Goal: Transaction & Acquisition: Purchase product/service

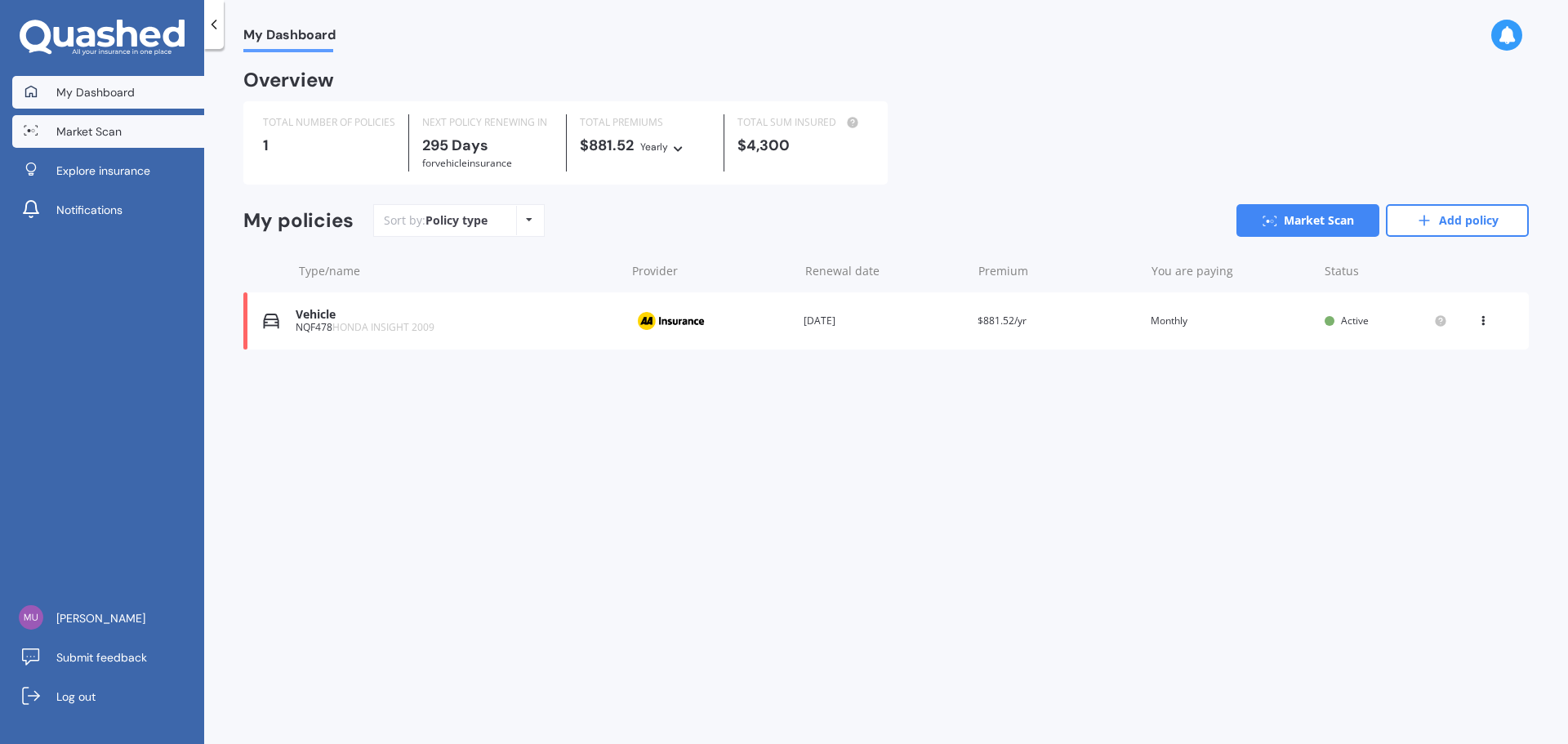
click at [147, 136] on link "Market Scan" at bounding box center [108, 131] width 192 height 33
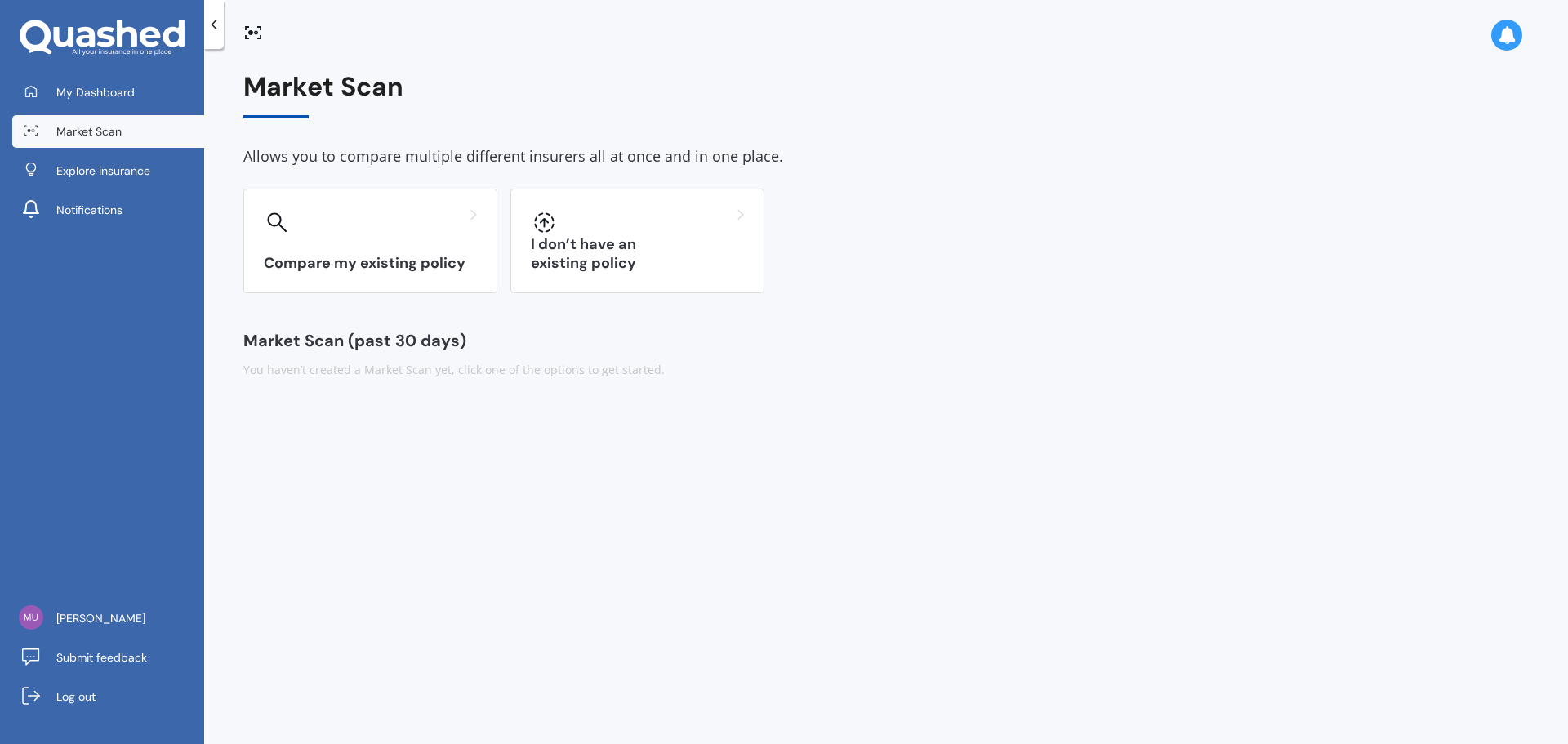
click at [144, 72] on div "My Dashboard Market Scan Explore insurance Notifications [PERSON_NAME] Submit f…" at bounding box center [102, 372] width 204 height 744
click at [140, 80] on link "My Dashboard" at bounding box center [108, 93] width 192 height 33
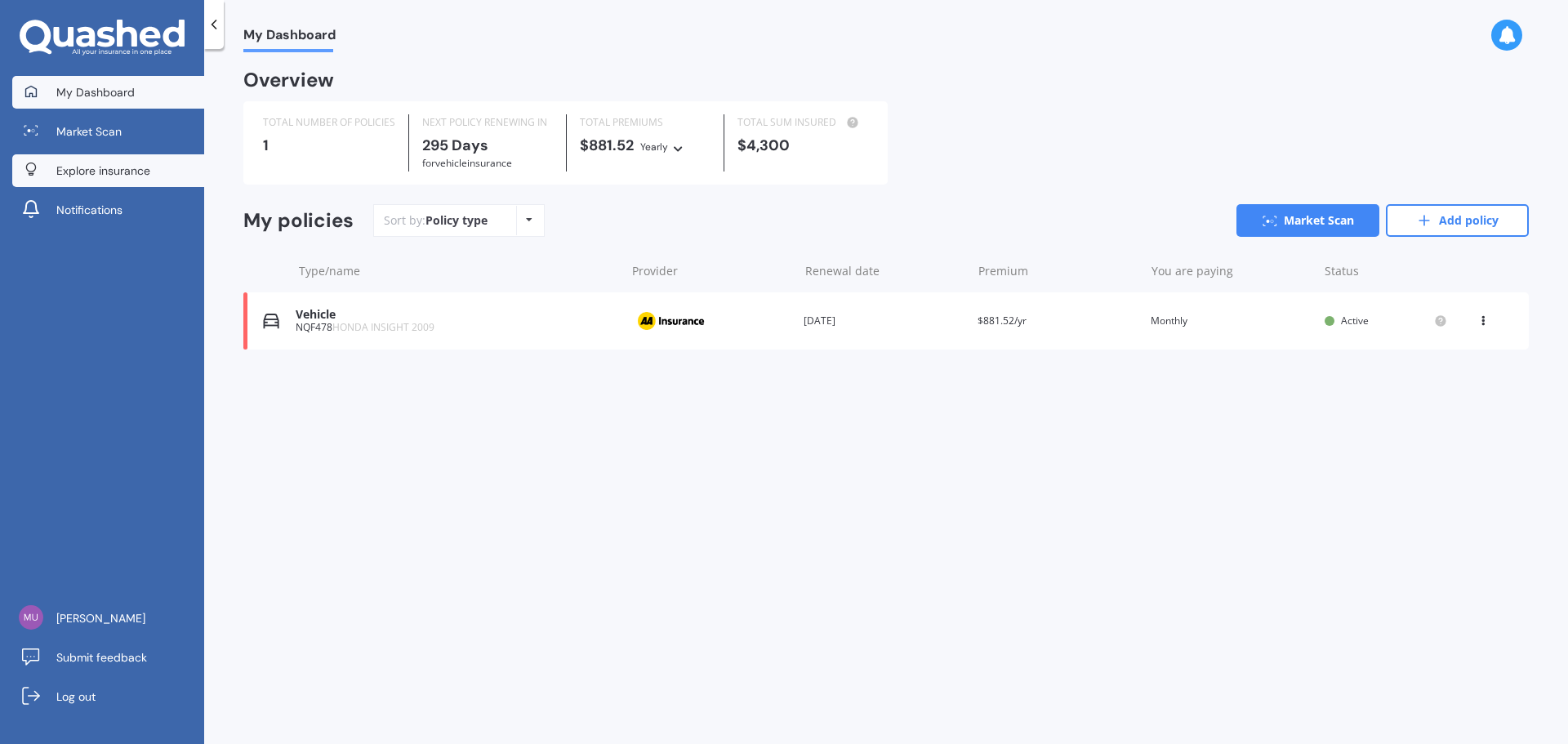
click at [93, 158] on link "Explore insurance" at bounding box center [108, 170] width 192 height 33
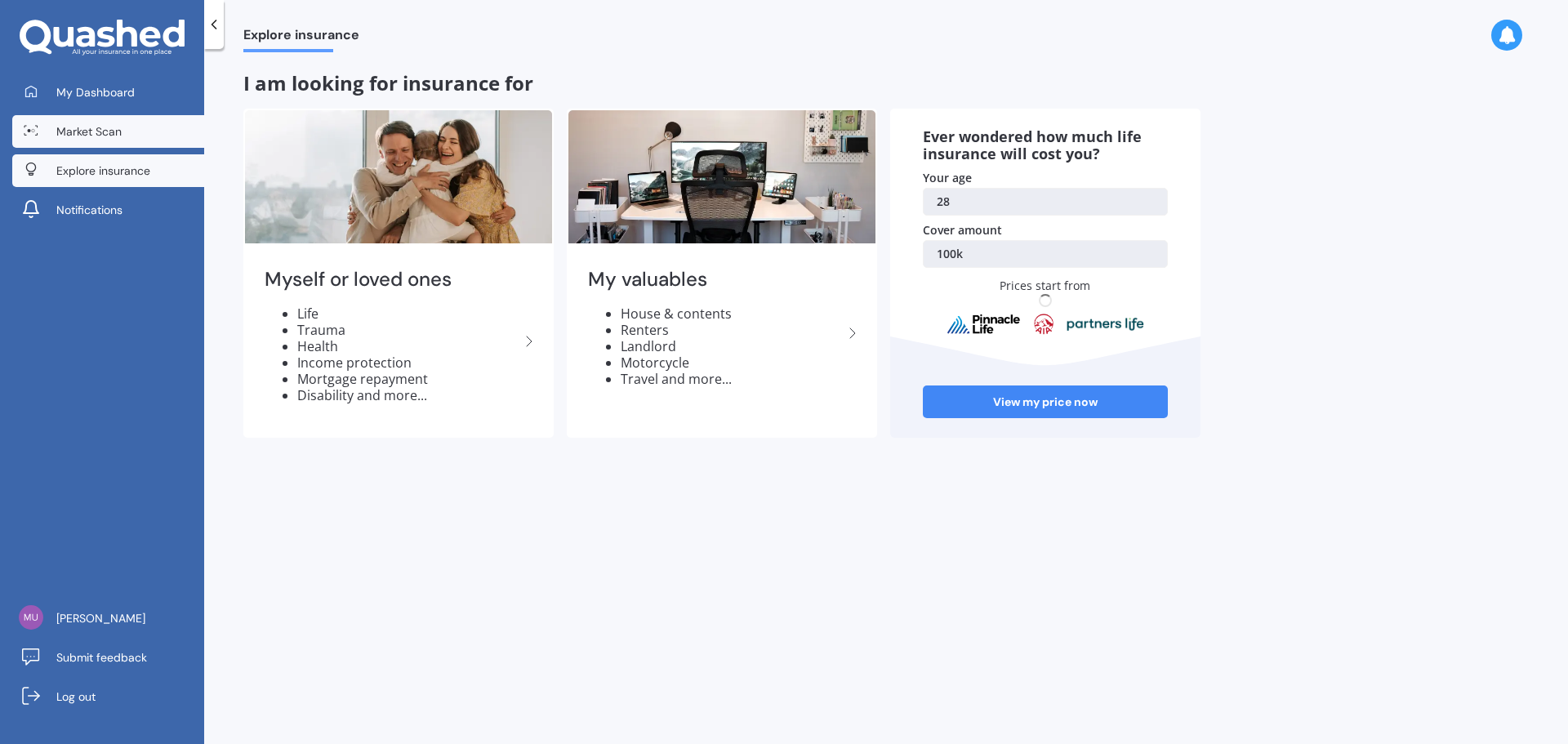
click at [91, 130] on span "Market Scan" at bounding box center [89, 131] width 66 height 16
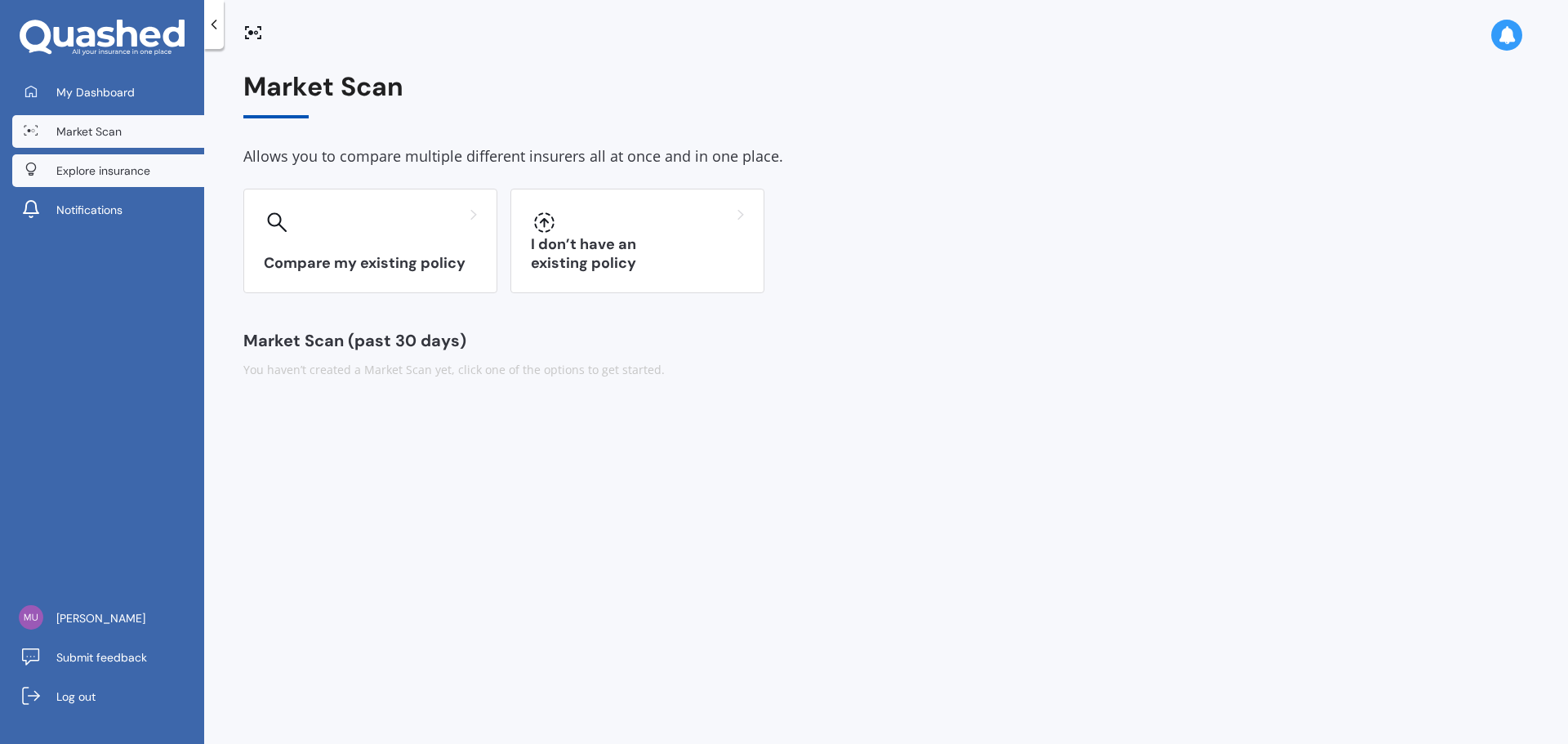
click at [93, 164] on span "Explore insurance" at bounding box center [103, 170] width 94 height 16
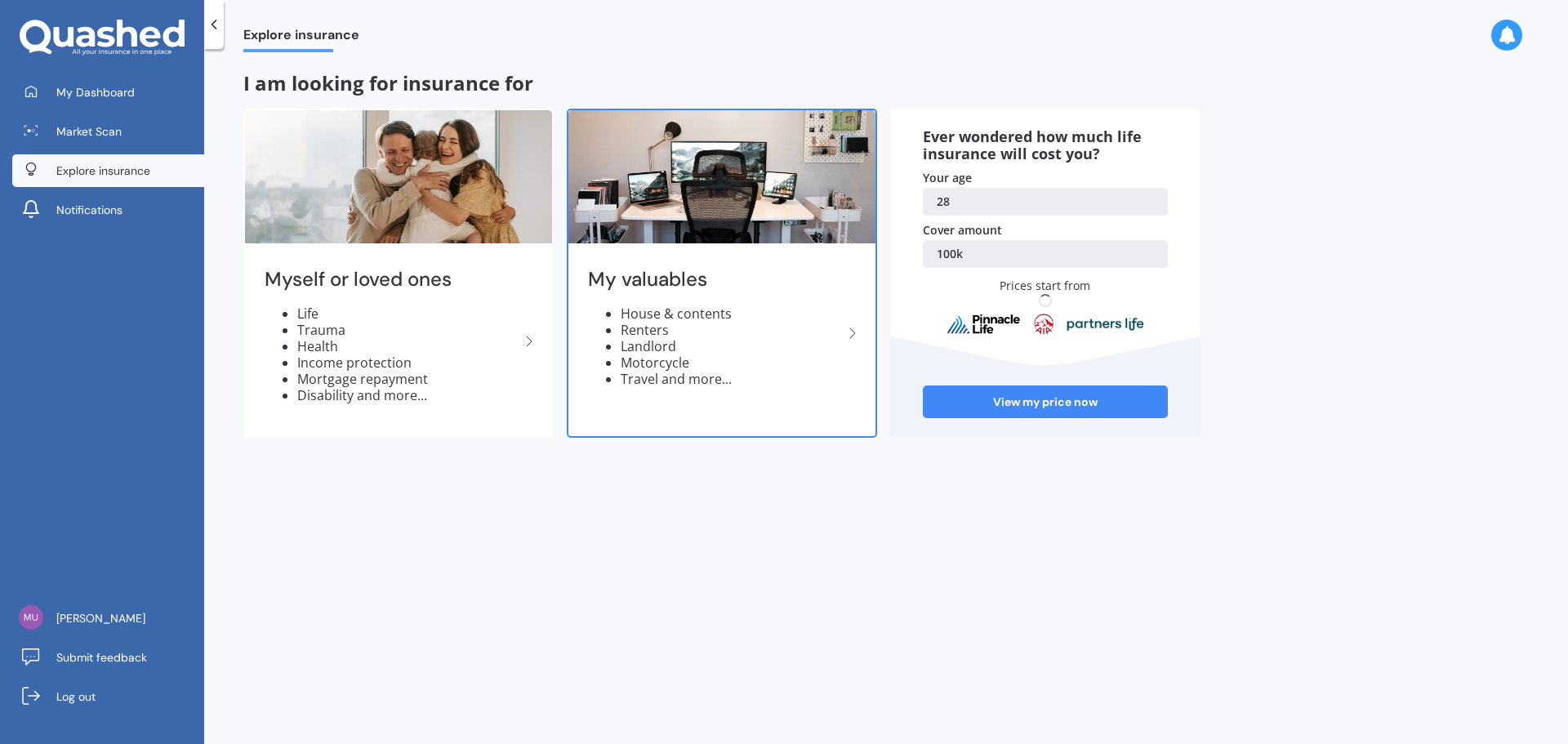
click at [723, 329] on li "Renters" at bounding box center [731, 330] width 222 height 16
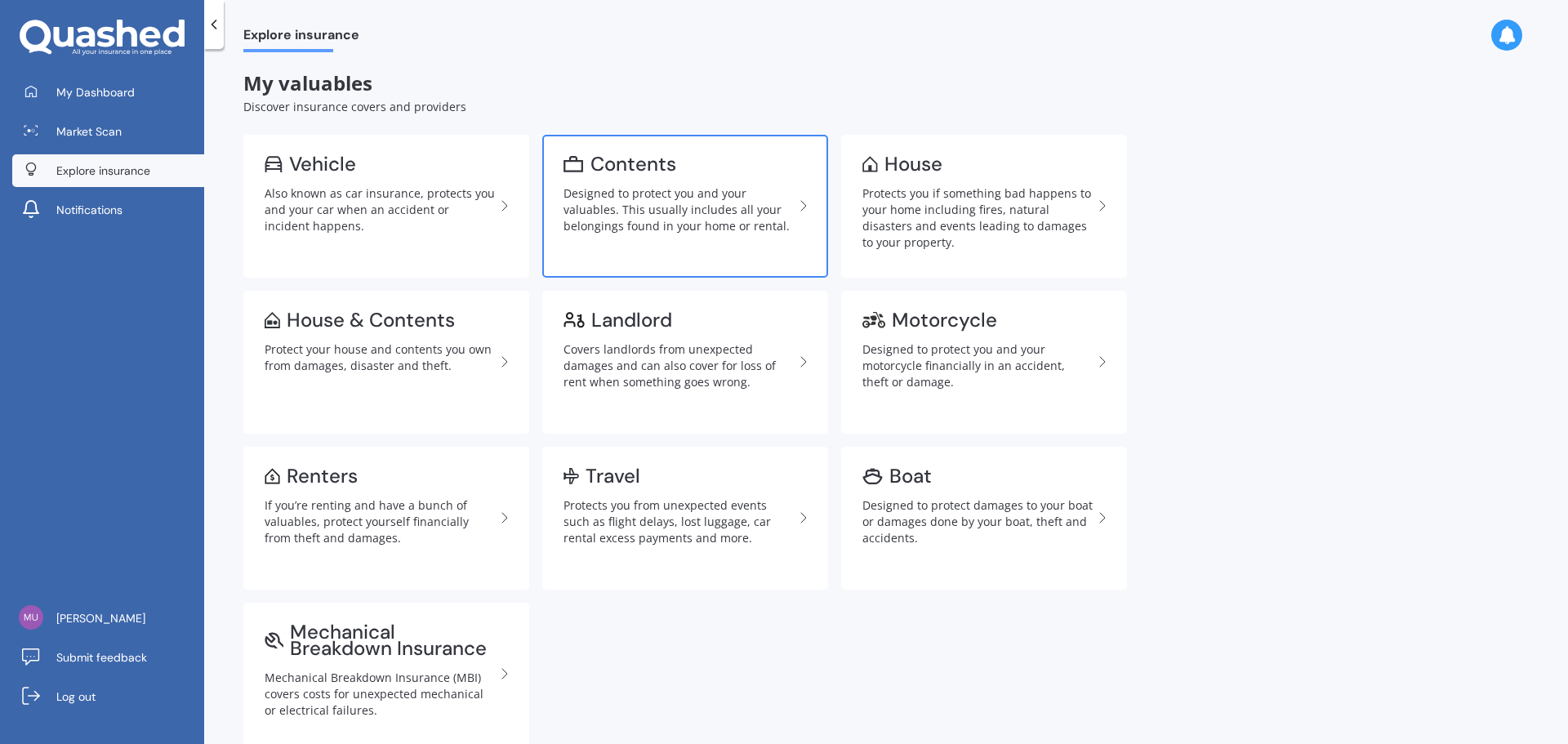
click at [667, 215] on div "Designed to protect you and your valuables. This usually includes all your belo…" at bounding box center [678, 209] width 230 height 49
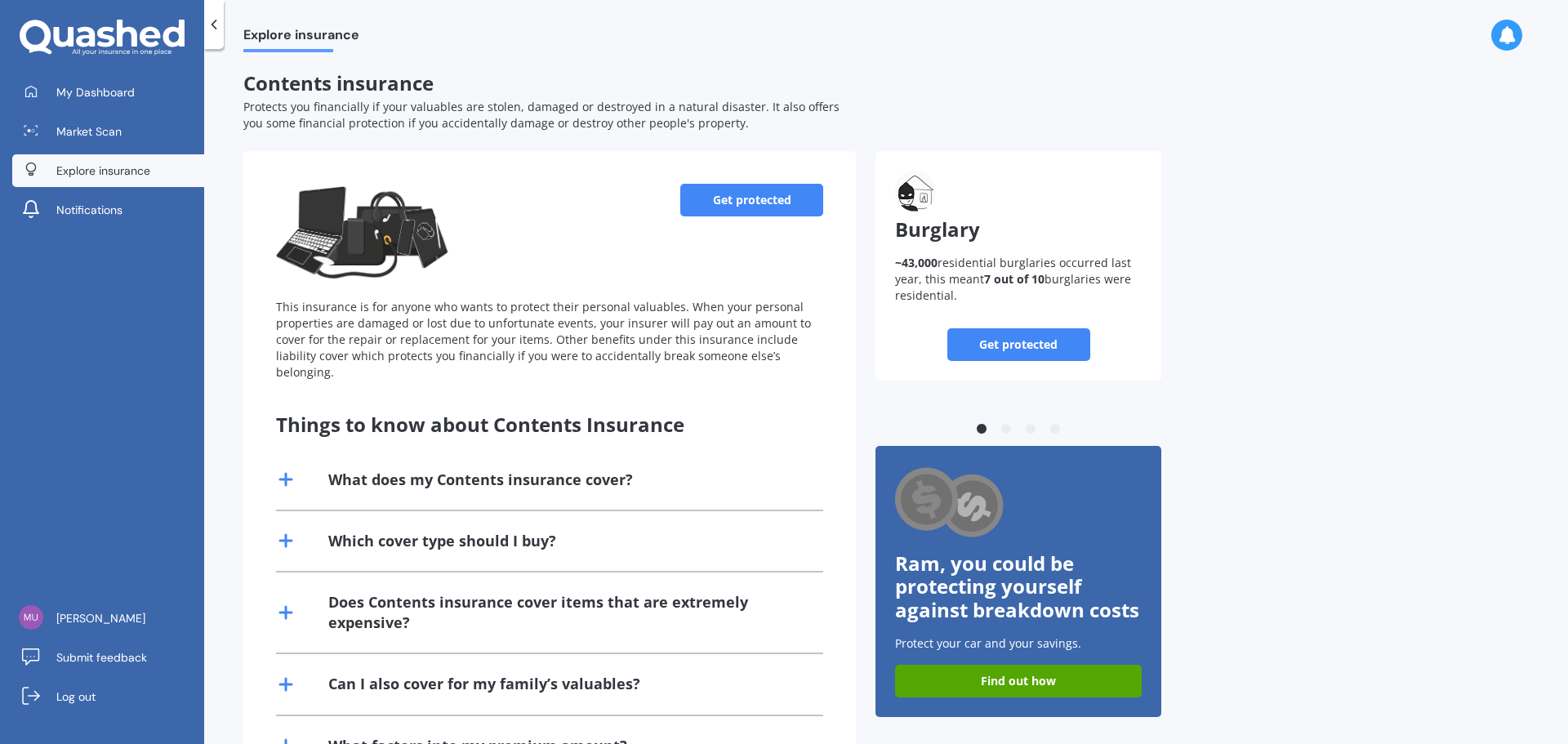
click at [213, 7] on div at bounding box center [214, 24] width 20 height 49
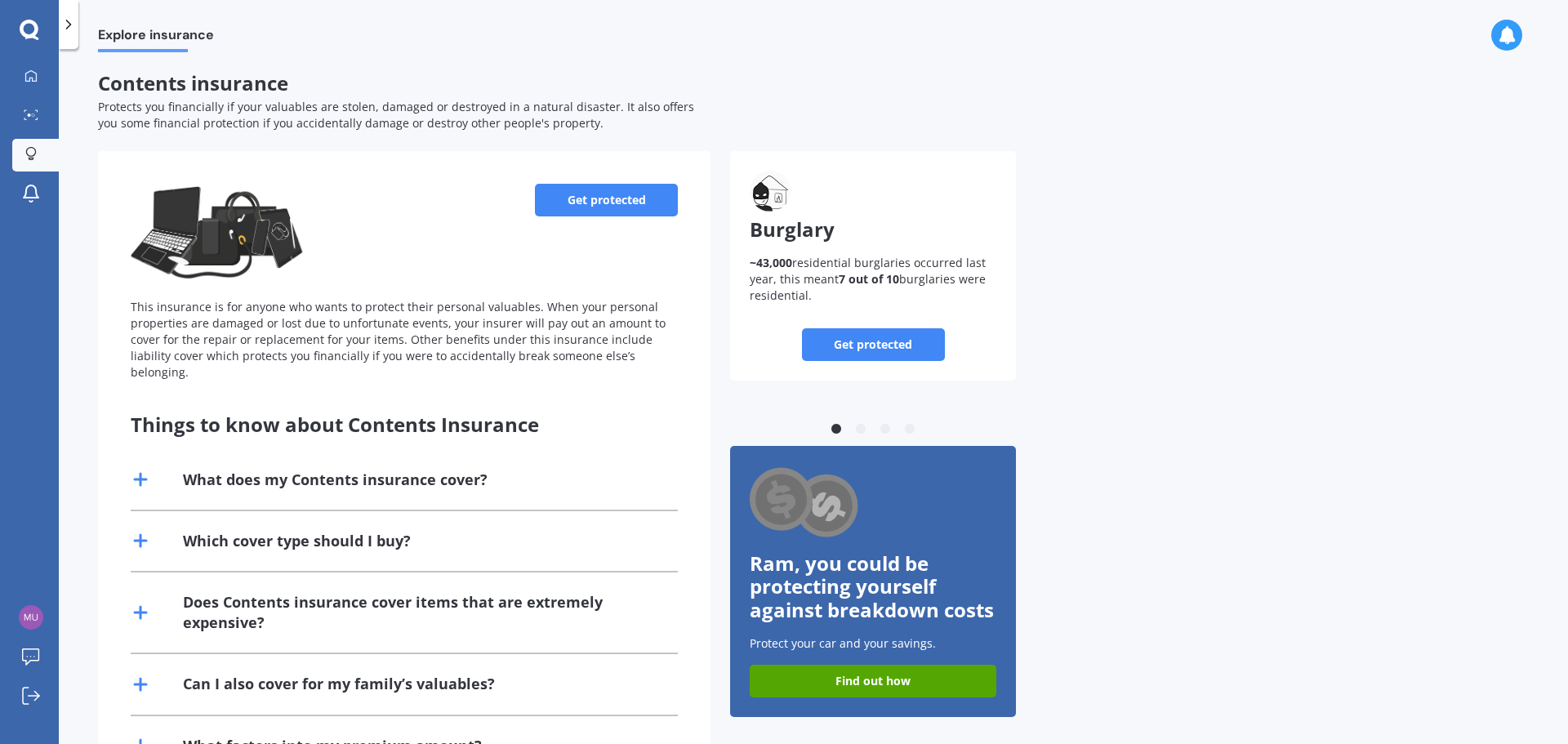
click at [71, 40] on div at bounding box center [68, 24] width 20 height 49
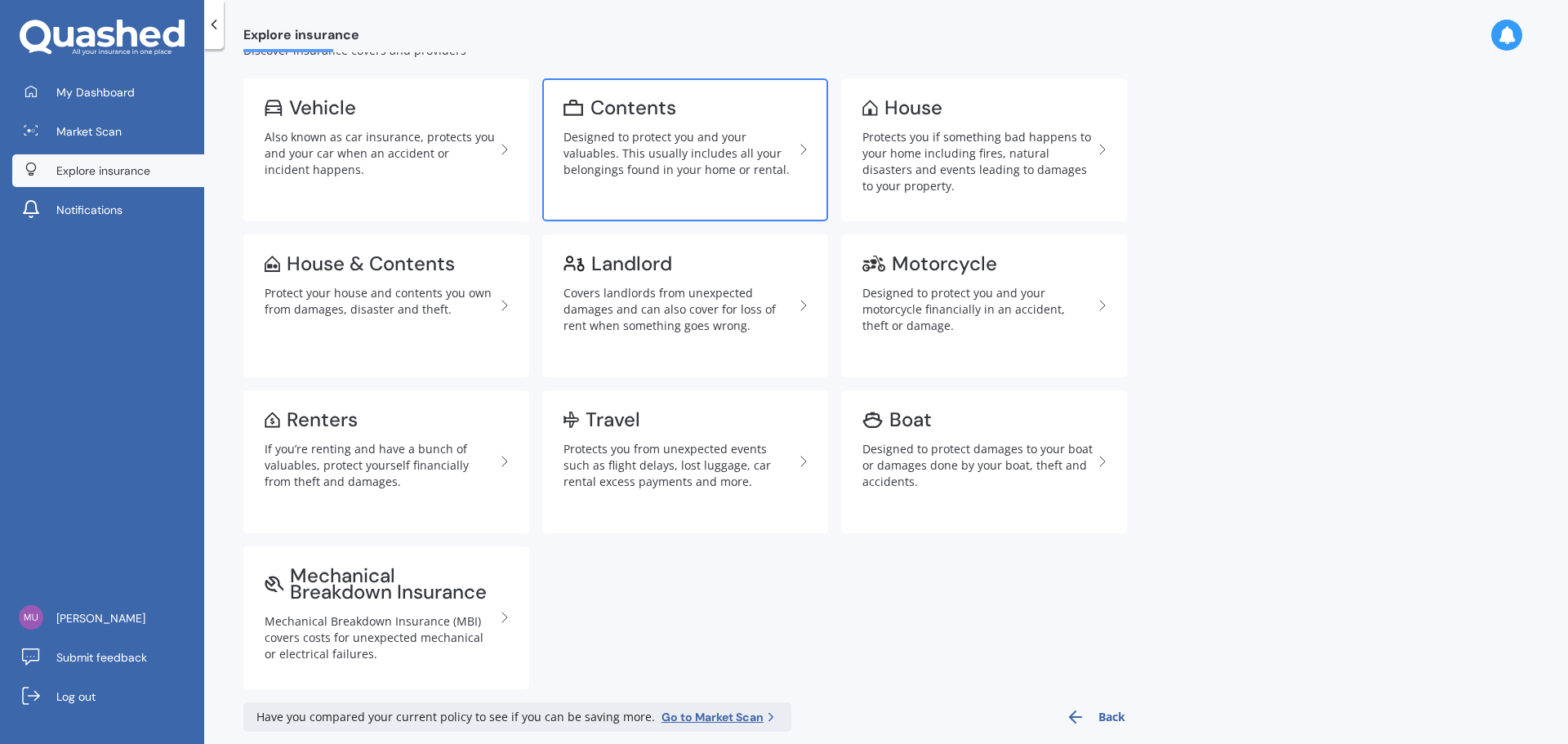
scroll to position [74, 0]
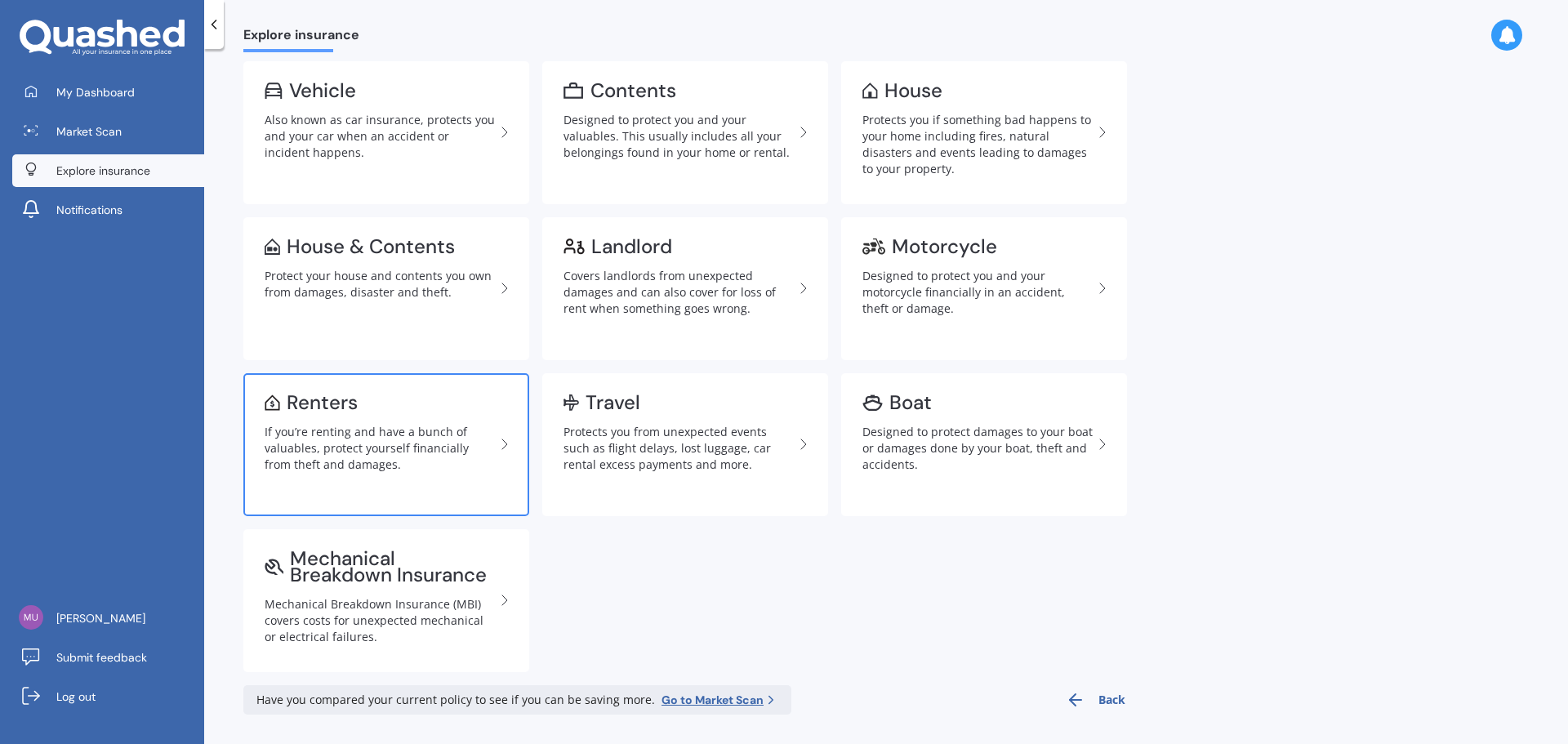
click at [423, 487] on link "Renters If you’re renting and have a bunch of valuables, protect yourself finan…" at bounding box center [386, 444] width 286 height 143
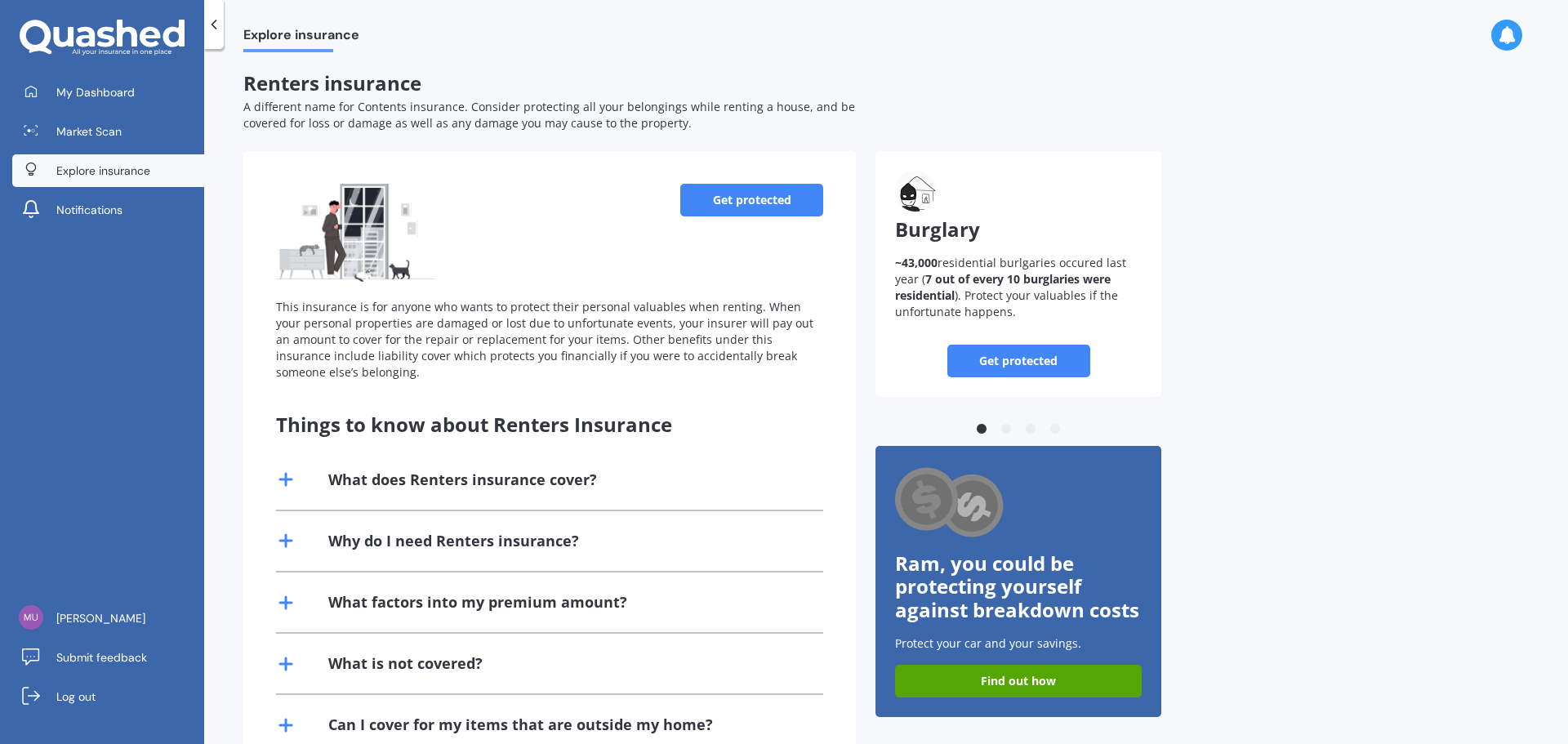
click at [753, 199] on link "Get protected" at bounding box center [751, 200] width 143 height 33
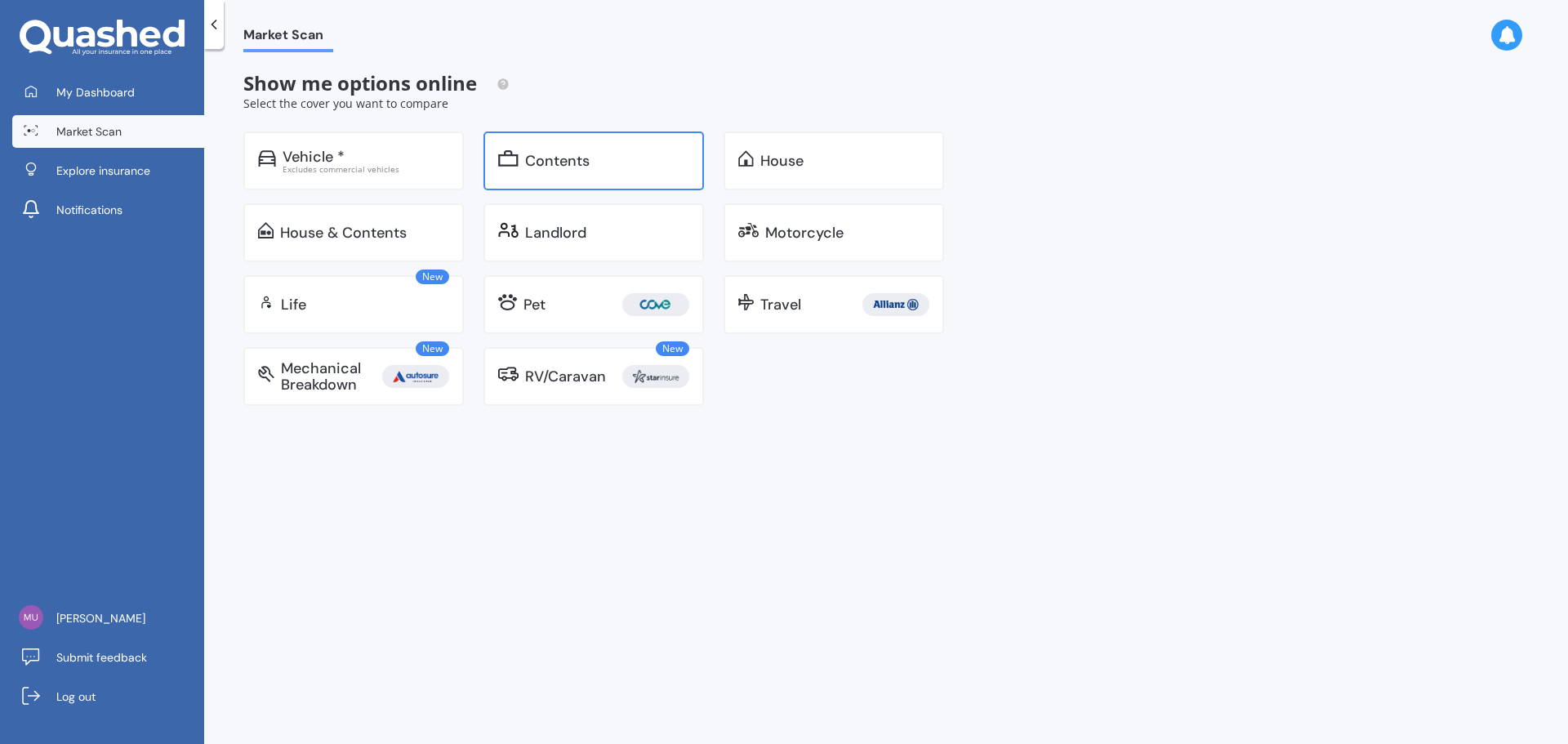
click at [556, 169] on div "Contents" at bounding box center [557, 161] width 65 height 16
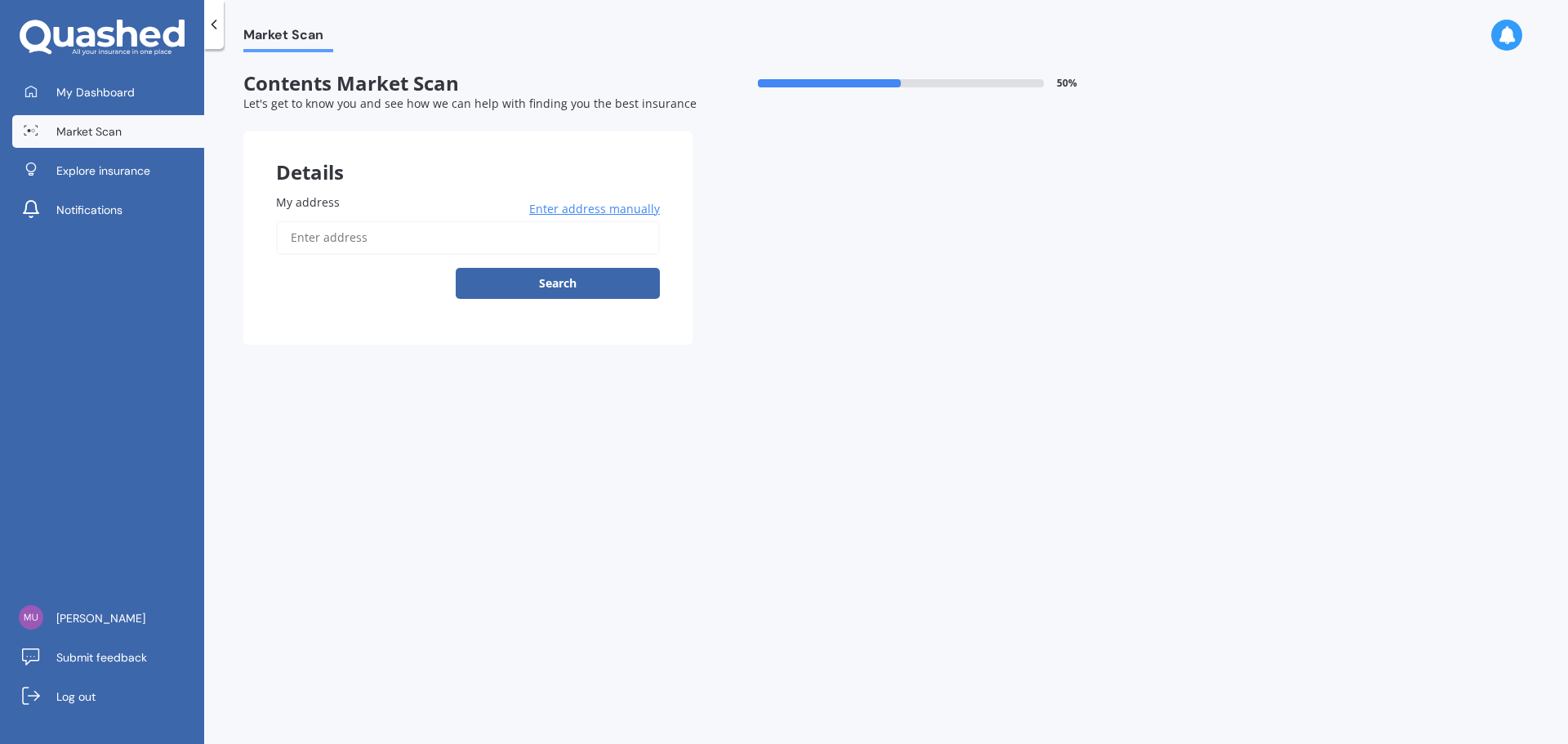
click at [381, 242] on input "My address" at bounding box center [468, 238] width 384 height 35
type input "[STREET_ADDRESS][PERSON_NAME][PERSON_NAME]"
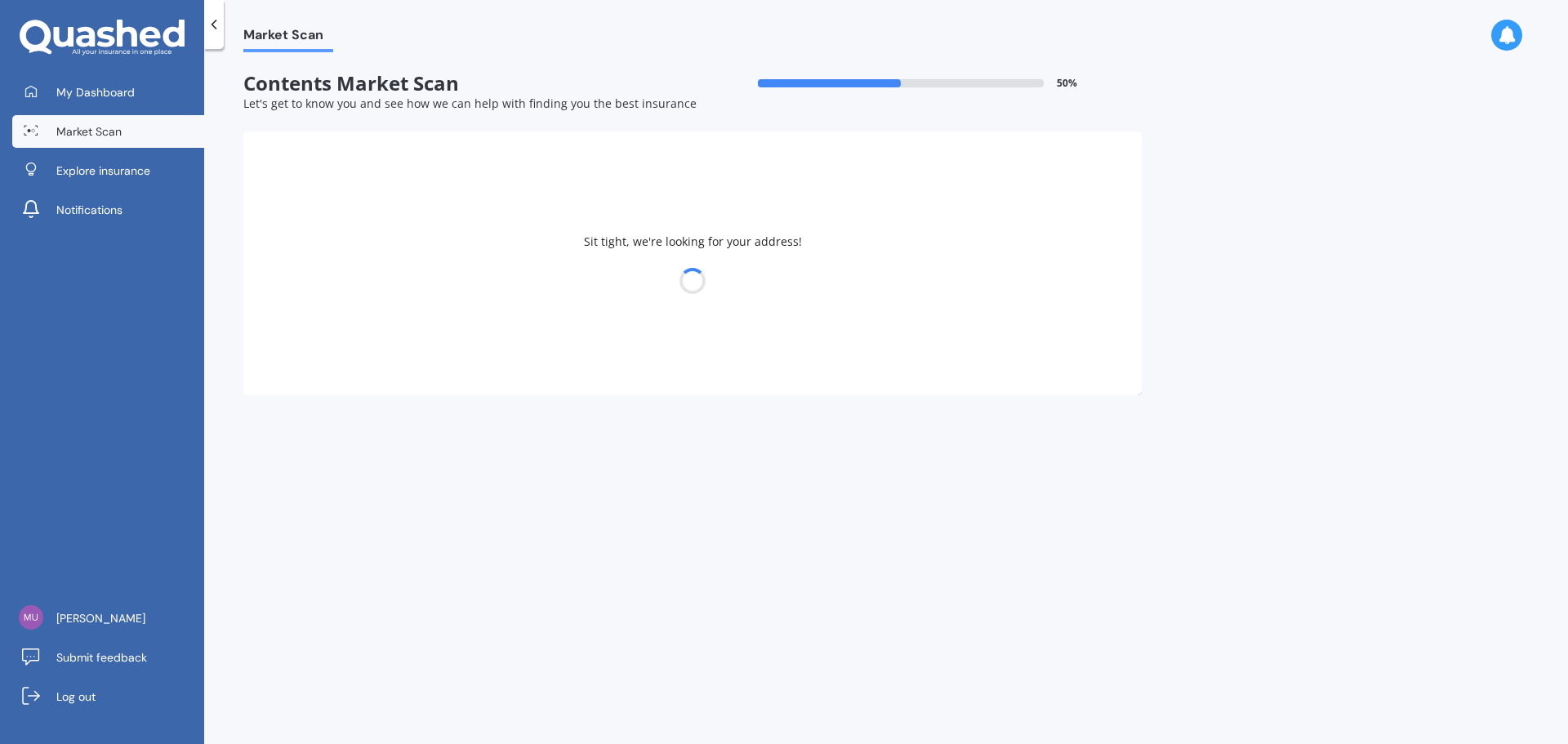
select select "21"
select select "06"
select select "1997"
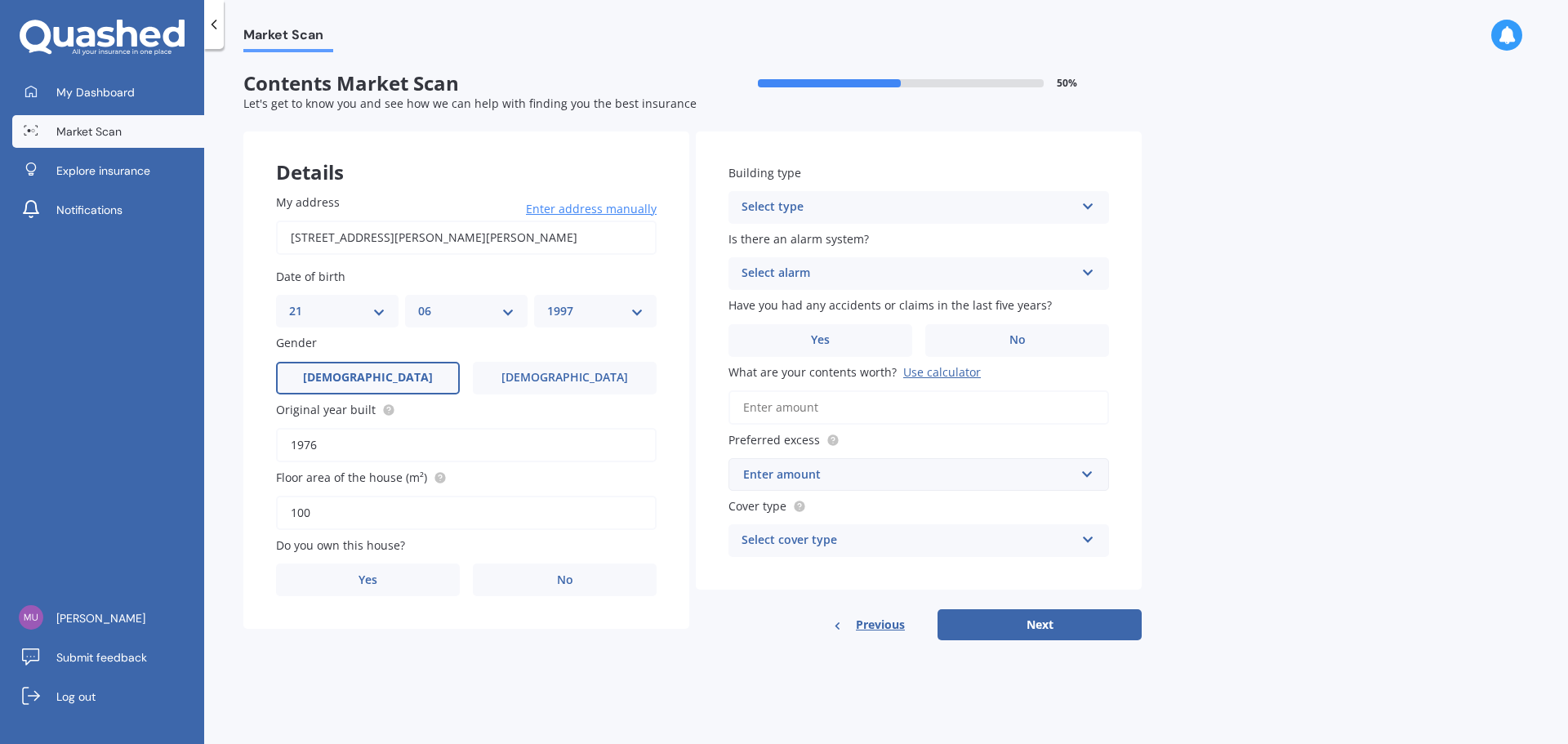
click at [916, 196] on div "Select type Freestanding Multi-unit (in a block of 6 or less) Multi-unit (in a …" at bounding box center [919, 208] width 381 height 33
click at [858, 238] on div "Freestanding" at bounding box center [919, 240] width 379 height 29
click at [844, 219] on div "Freestanding Freestanding Multi-unit (in a block of 6 or less) Multi-unit (in a…" at bounding box center [919, 208] width 381 height 33
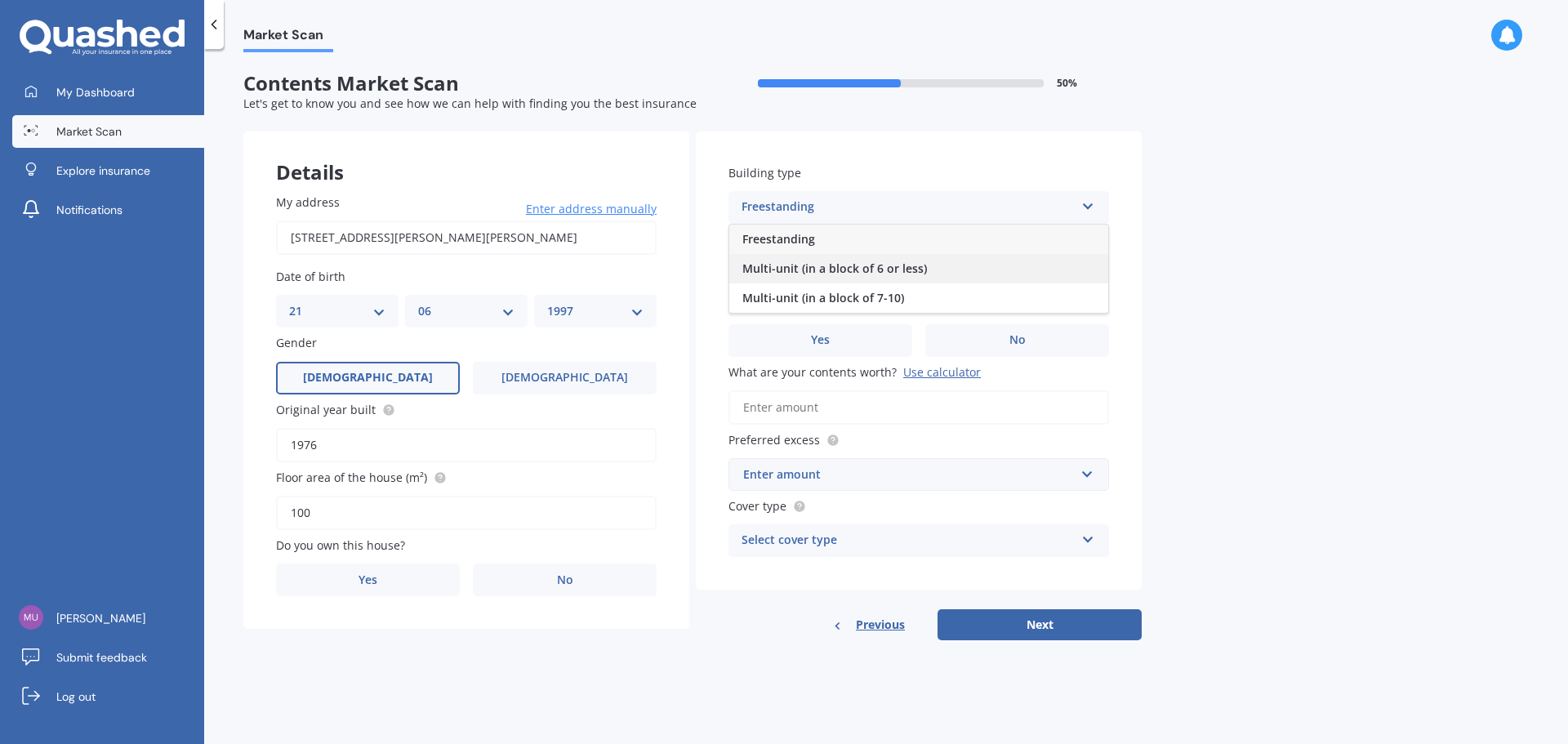
click at [867, 271] on span "Multi-unit (in a block of 6 or less)" at bounding box center [834, 268] width 184 height 16
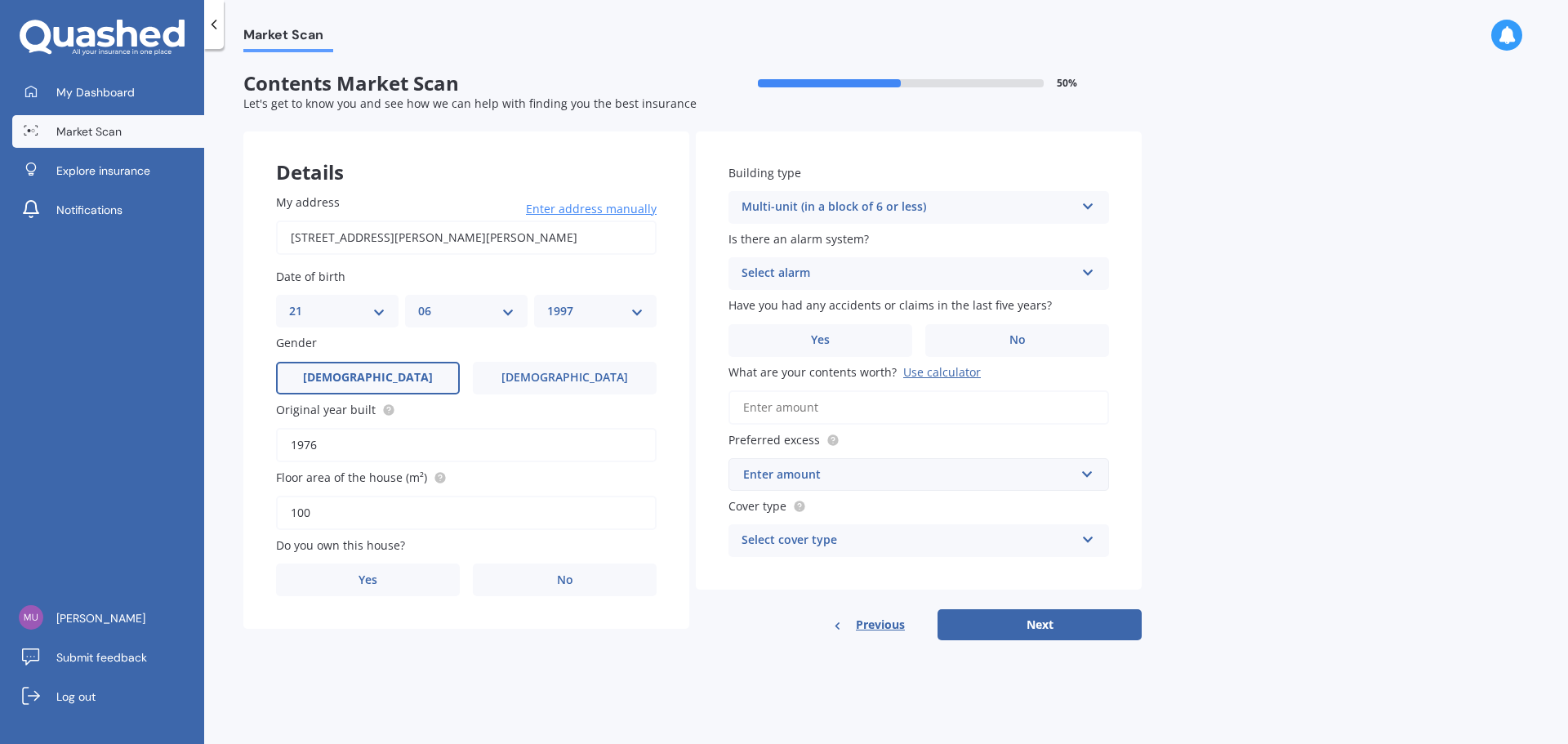
click at [823, 281] on div "Select alarm" at bounding box center [908, 273] width 333 height 20
click at [773, 369] on div "No" at bounding box center [919, 364] width 379 height 29
drag, startPoint x: 838, startPoint y: 301, endPoint x: 1023, endPoint y: 314, distance: 185.5
click at [1023, 314] on div "Have you had any accidents or claims in the last five years? Yes No" at bounding box center [919, 326] width 381 height 60
click at [1071, 305] on label "Have you had any accidents or claims in the last five years?" at bounding box center [916, 305] width 374 height 17
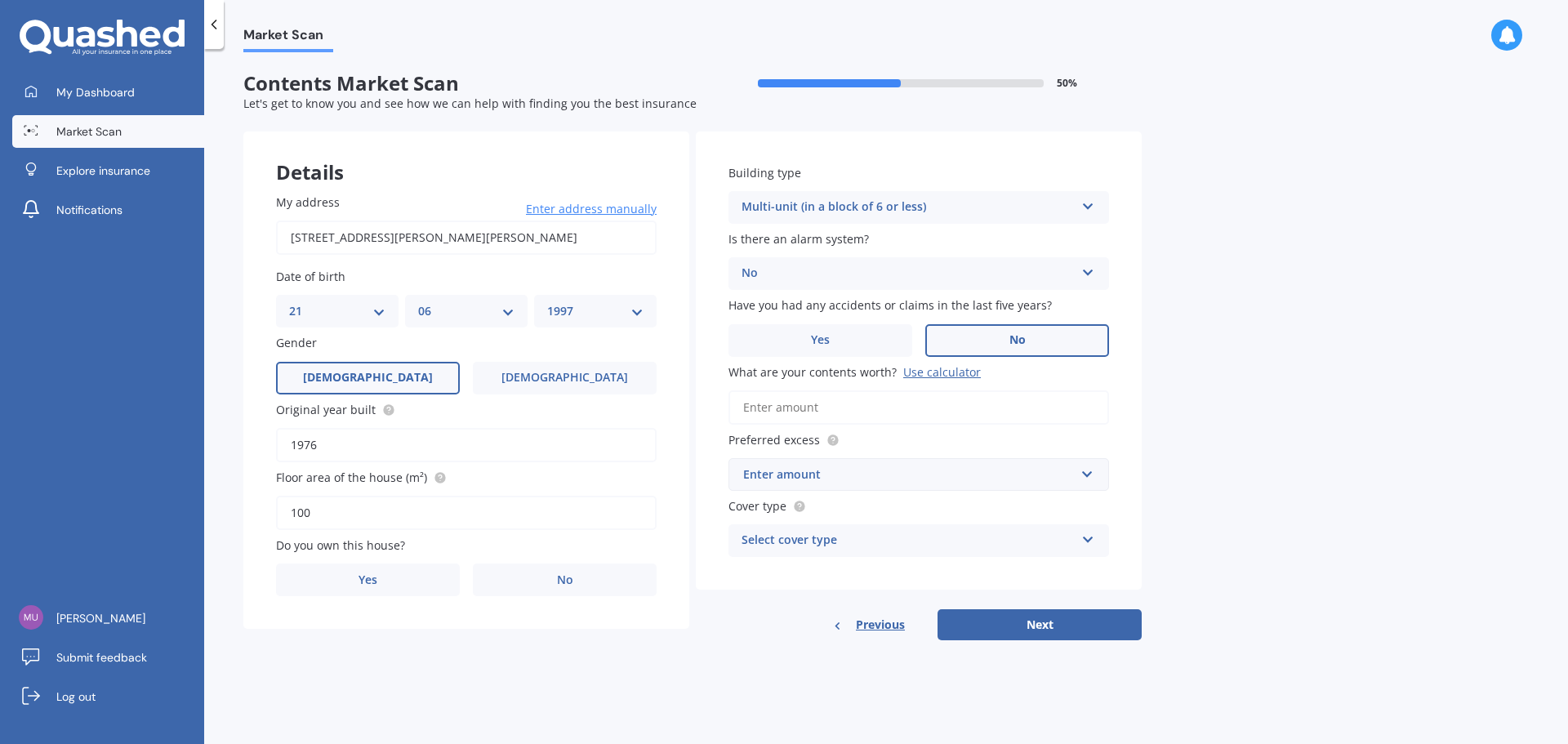
click at [1025, 333] on span "No" at bounding box center [1018, 340] width 16 height 14
click at [0, 0] on input "No" at bounding box center [0, 0] width 0 height 0
click at [874, 401] on input "What are your contents worth? Use calculator" at bounding box center [919, 407] width 381 height 35
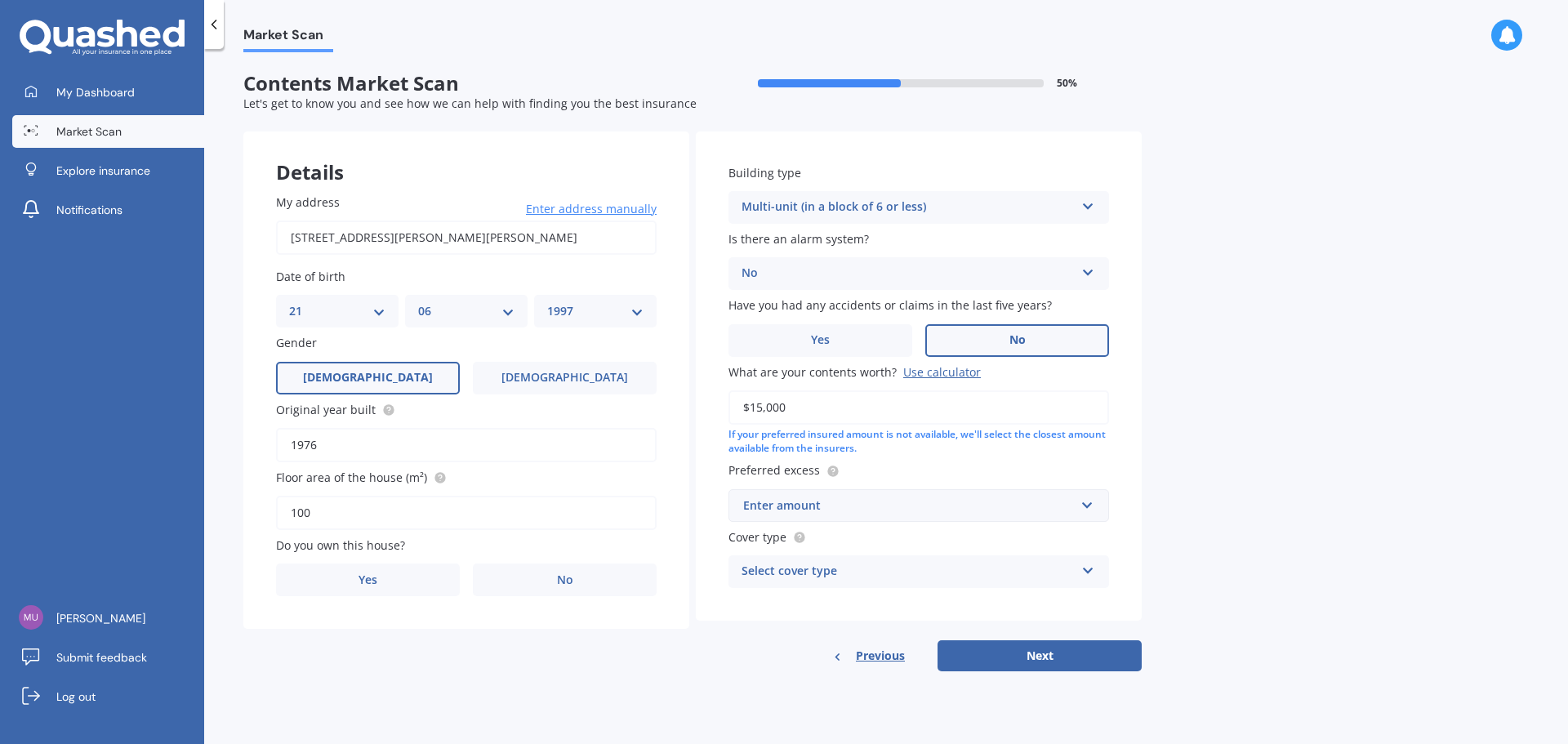
type input "$15,000"
click at [877, 503] on div "Enter amount" at bounding box center [909, 505] width 331 height 18
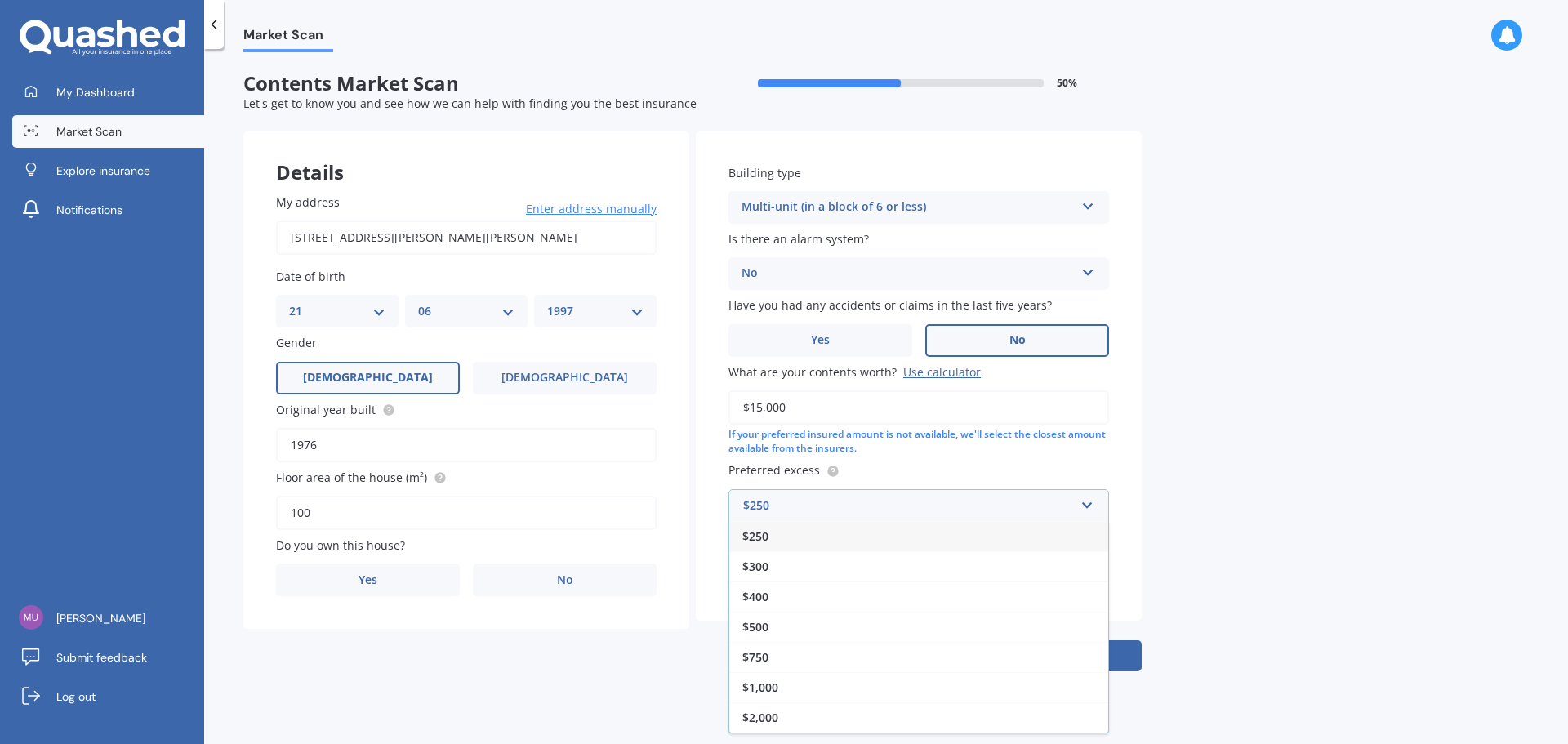
click at [806, 538] on div "$250" at bounding box center [919, 536] width 379 height 30
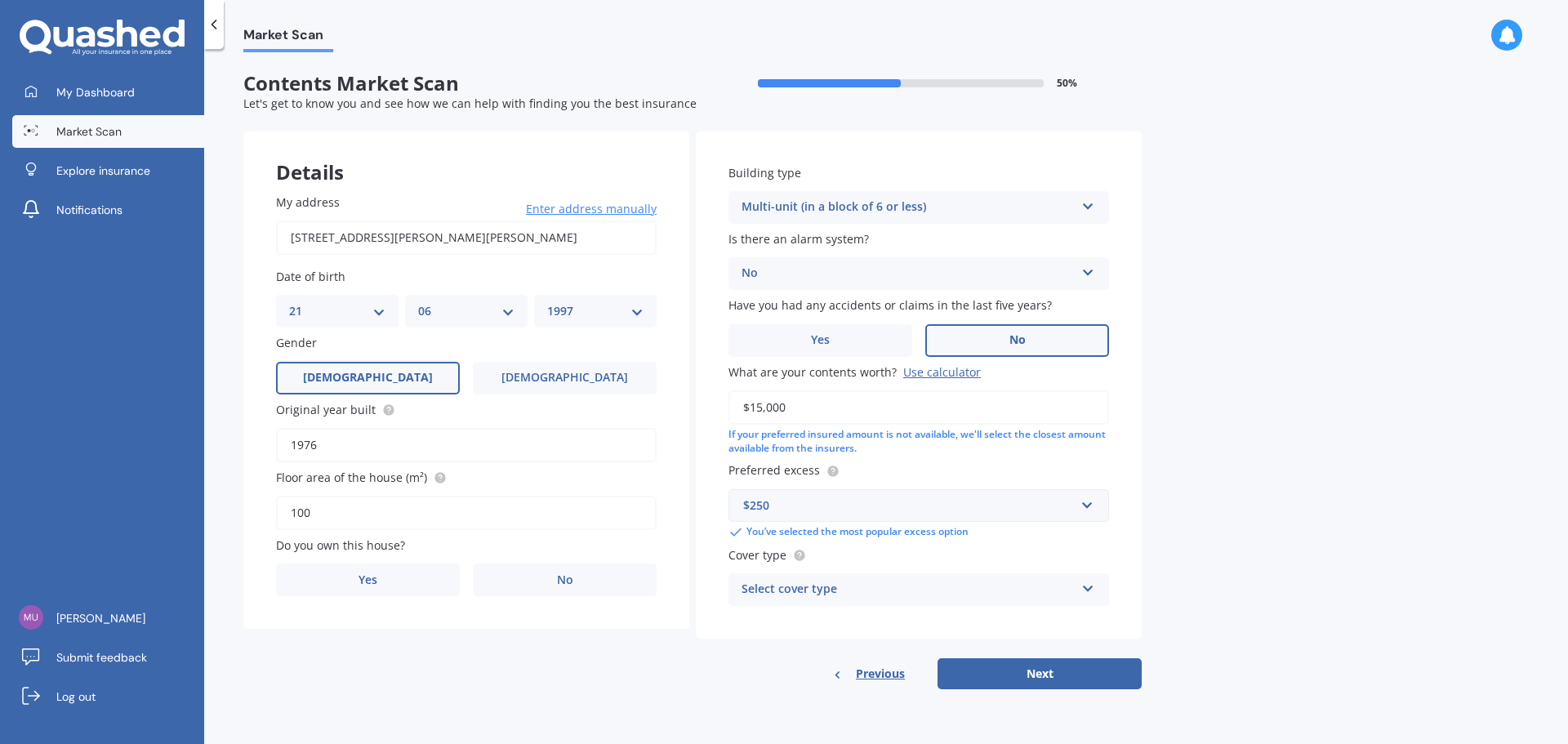
click at [866, 588] on div "Select cover type" at bounding box center [908, 589] width 333 height 20
click at [748, 620] on span "High" at bounding box center [755, 621] width 26 height 16
click at [559, 565] on label "No" at bounding box center [565, 580] width 183 height 33
click at [0, 0] on input "No" at bounding box center [0, 0] width 0 height 0
click at [445, 638] on div "Select occupant" at bounding box center [455, 646] width 333 height 20
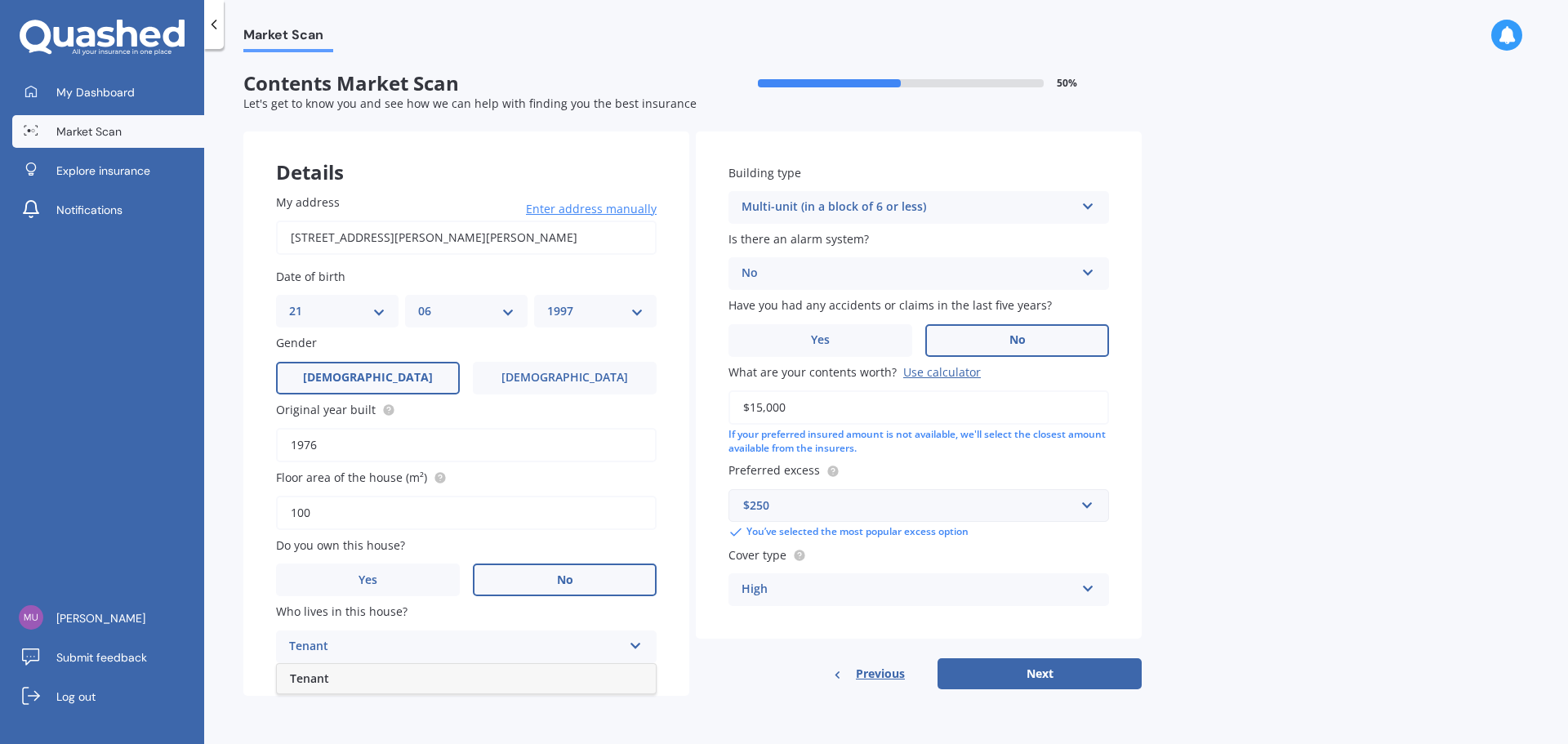
click at [370, 683] on div "Tenant" at bounding box center [466, 678] width 379 height 29
click at [1043, 670] on button "Next" at bounding box center [1040, 674] width 204 height 31
select select "21"
select select "06"
select select "1997"
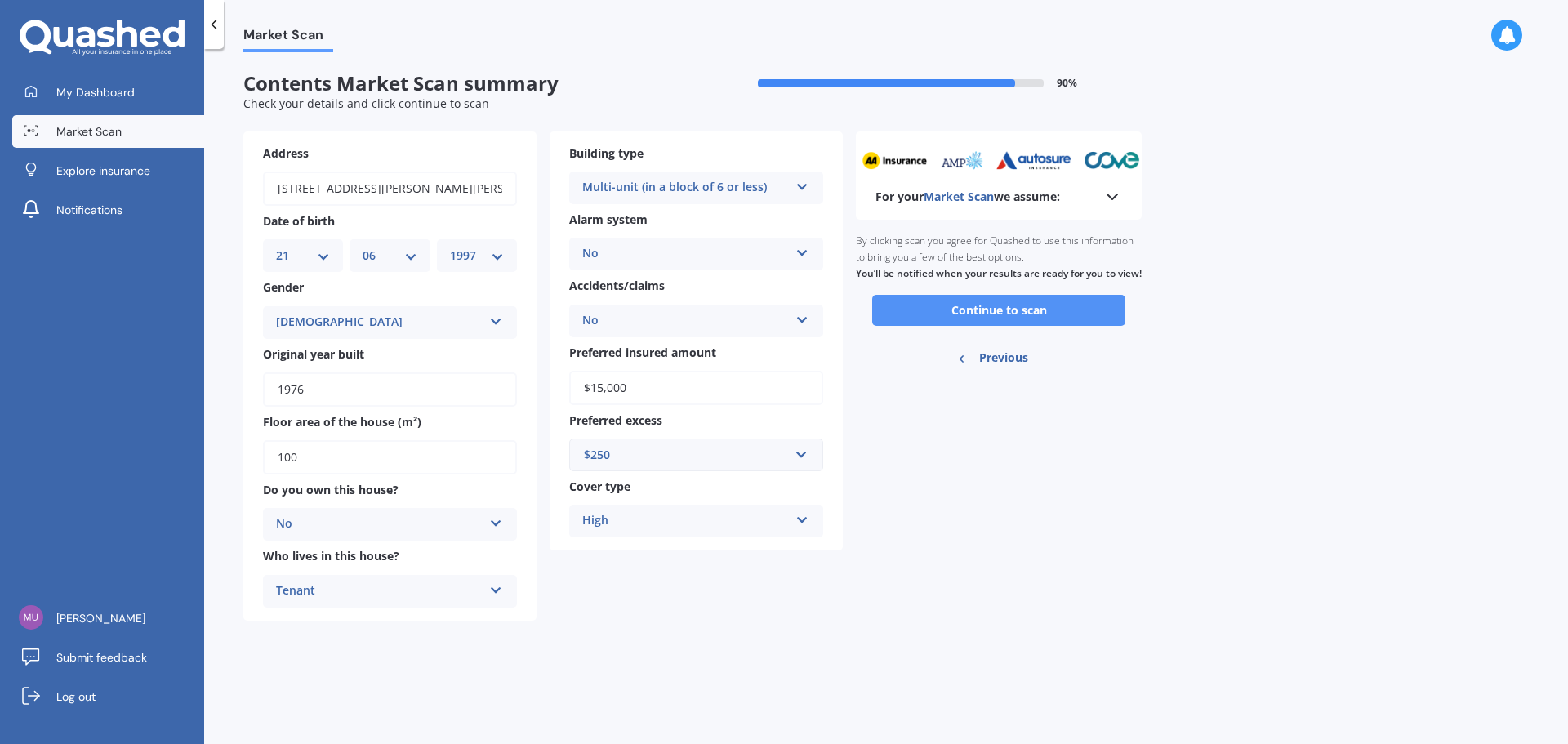
click at [972, 321] on button "Continue to scan" at bounding box center [999, 311] width 254 height 31
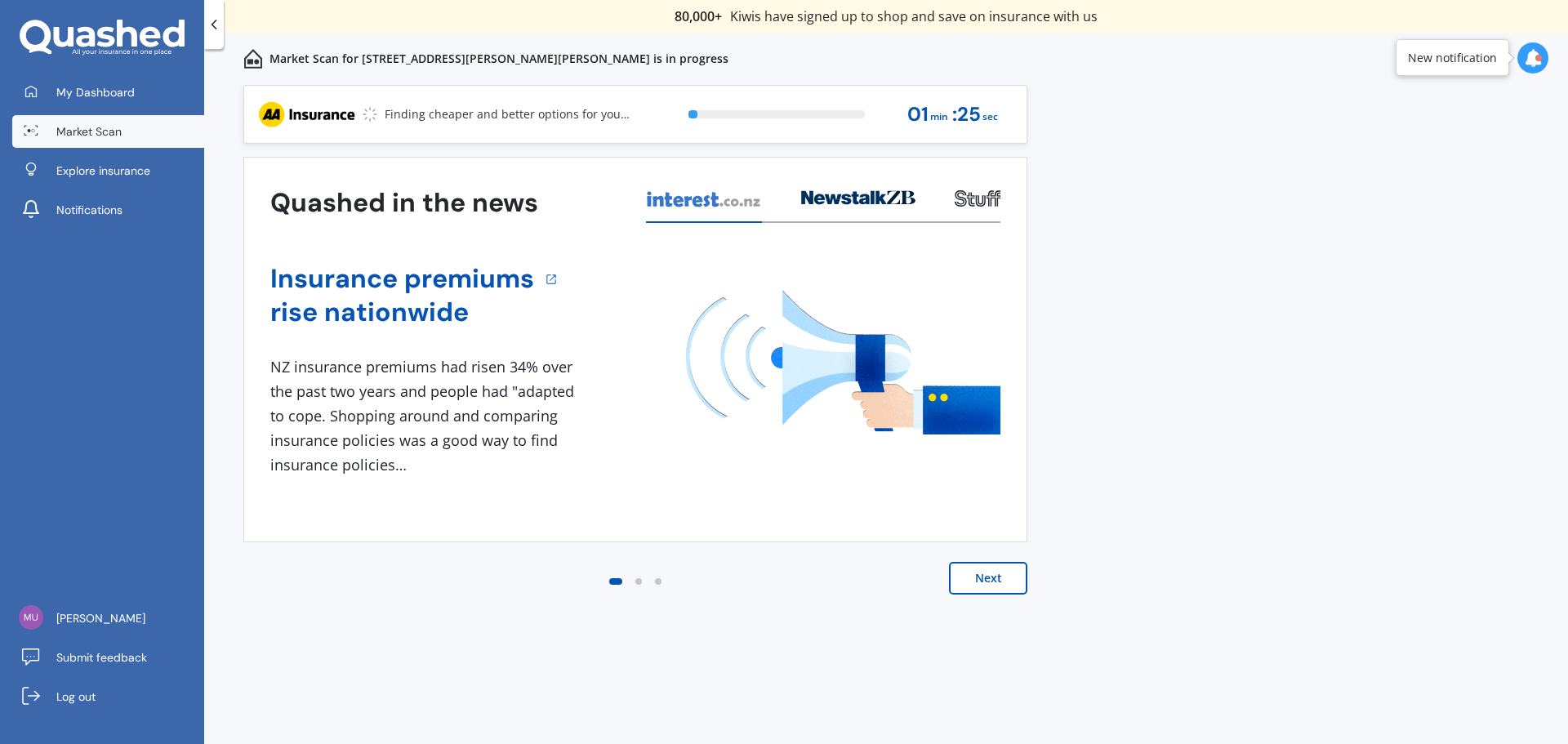
click at [1001, 578] on button "Next" at bounding box center [988, 578] width 79 height 33
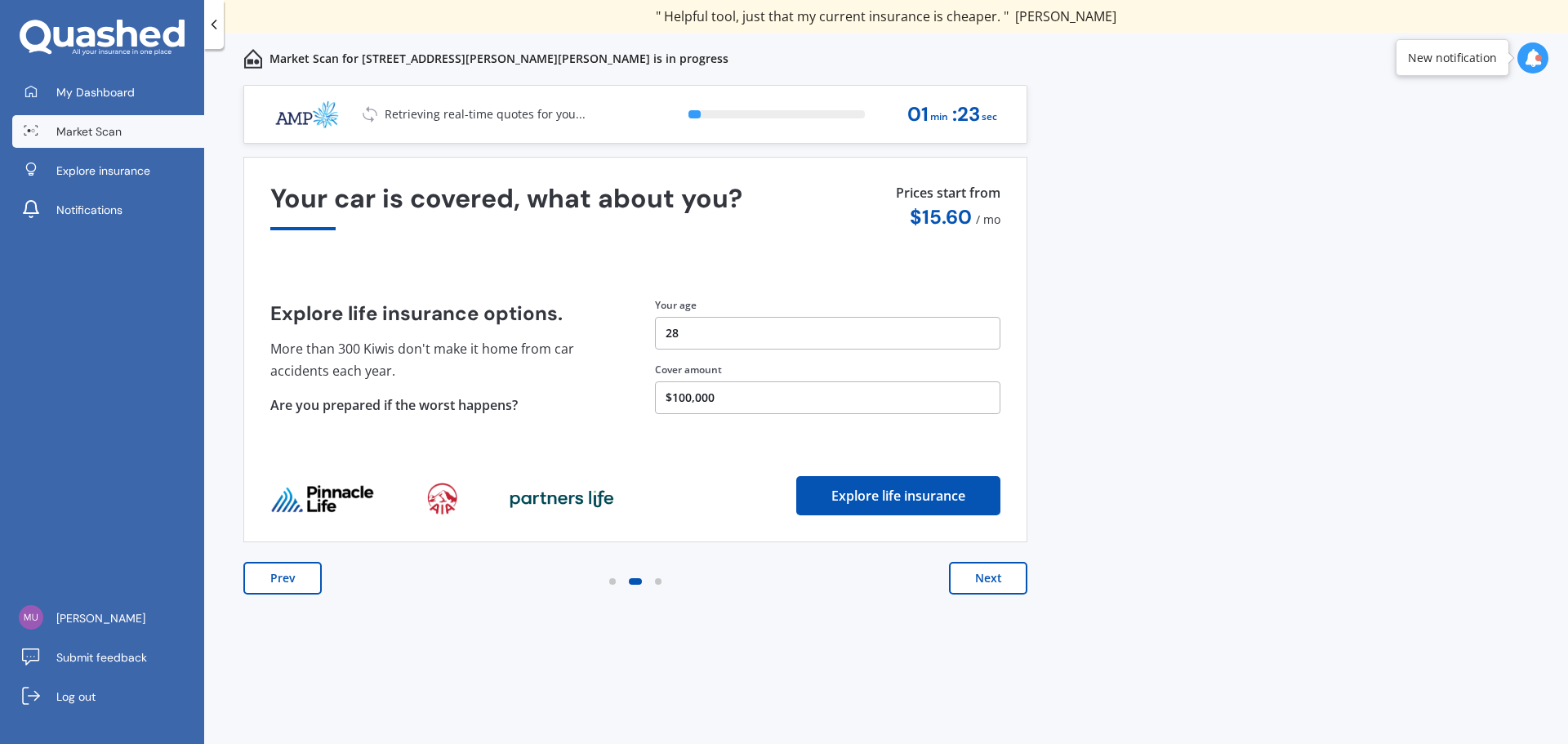
click at [1001, 578] on button "Next" at bounding box center [988, 578] width 79 height 33
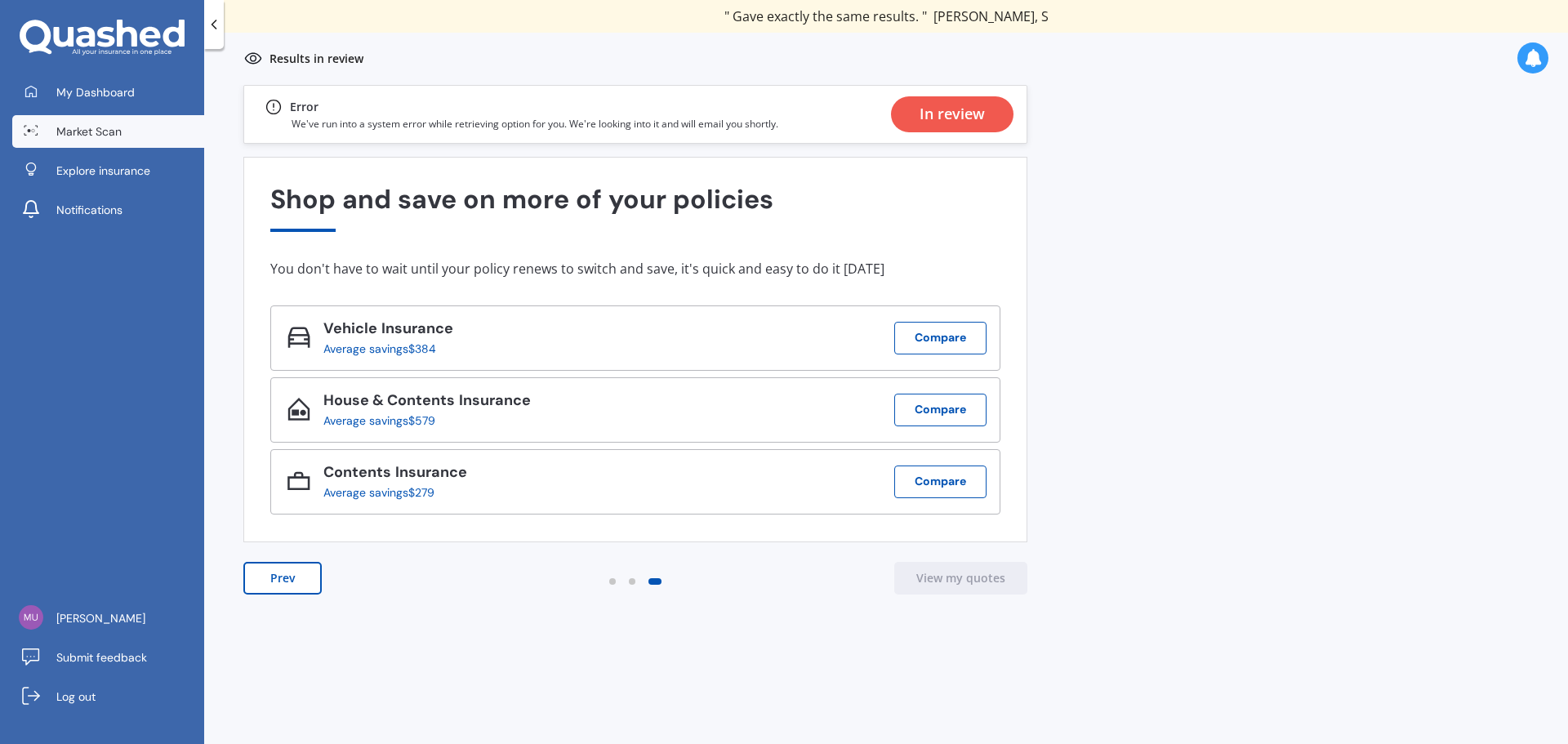
click at [953, 126] on div "In review" at bounding box center [953, 114] width 66 height 36
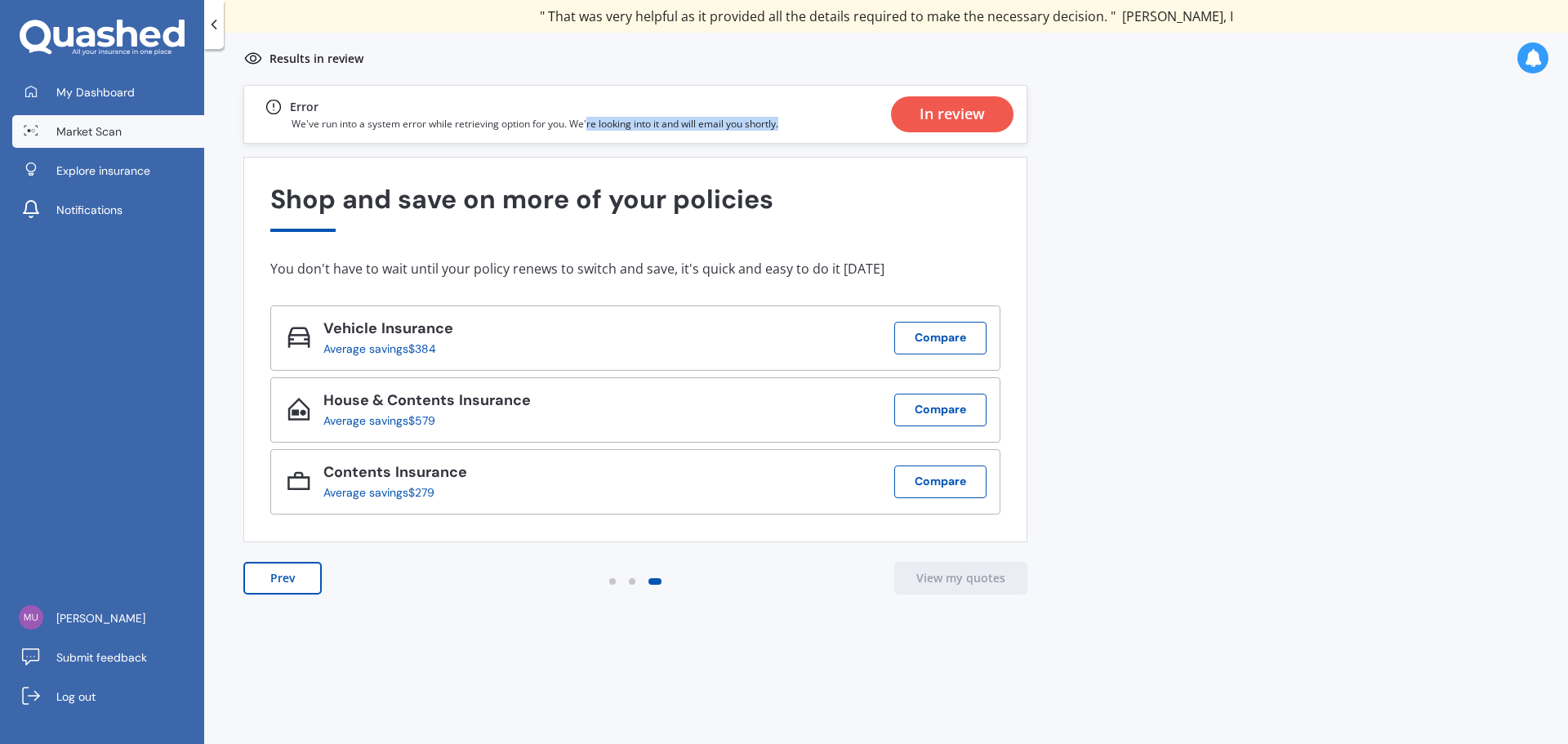
drag, startPoint x: 590, startPoint y: 119, endPoint x: 831, endPoint y: 131, distance: 241.3
click at [831, 131] on div "Error We've run into a system error while retrieving option for you. We're look…" at bounding box center [635, 114] width 784 height 59
click at [871, 196] on div "Shop and save on more of your policies" at bounding box center [635, 208] width 730 height 47
click at [99, 133] on span "Market Scan" at bounding box center [89, 131] width 66 height 16
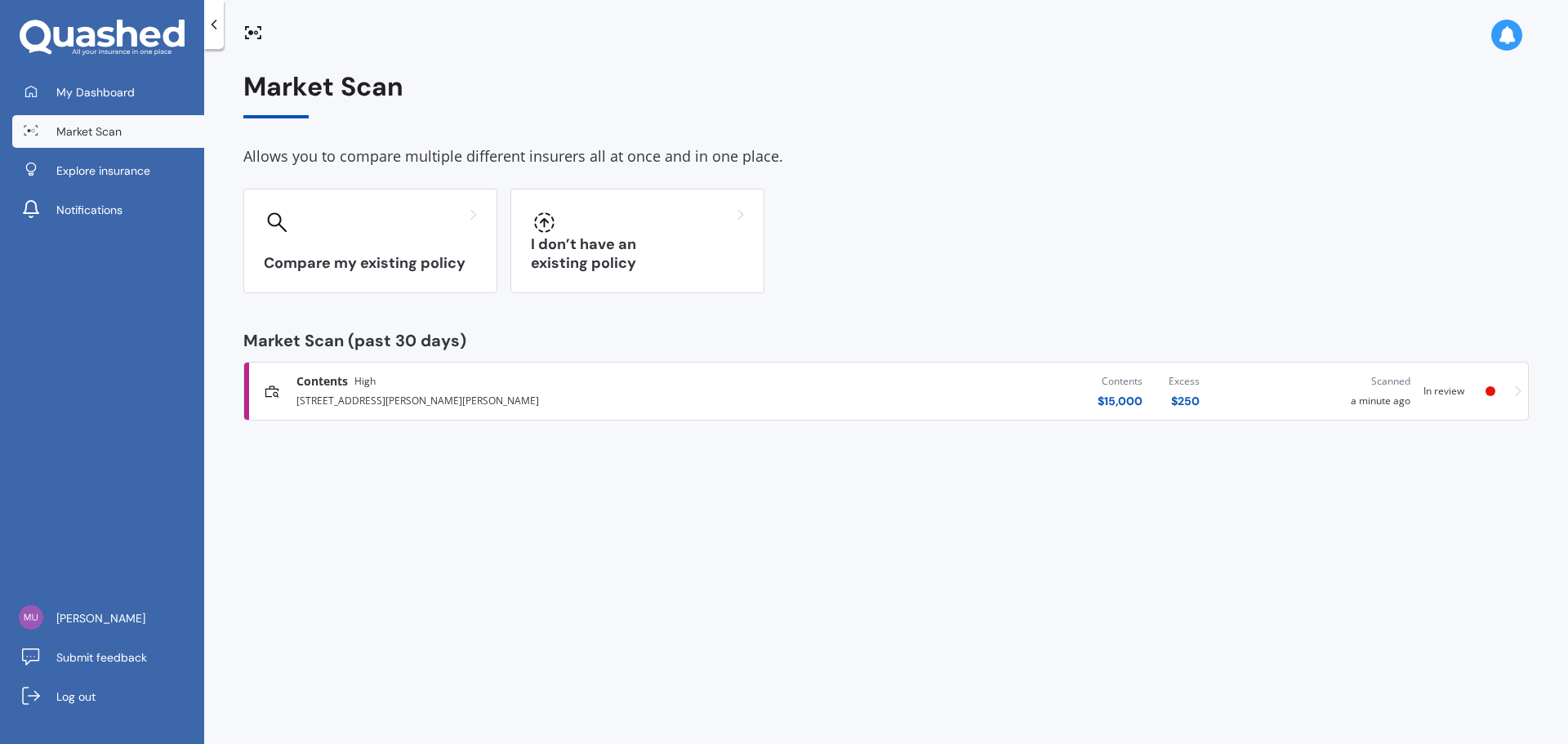
click at [1432, 384] on span "In review" at bounding box center [1443, 391] width 41 height 14
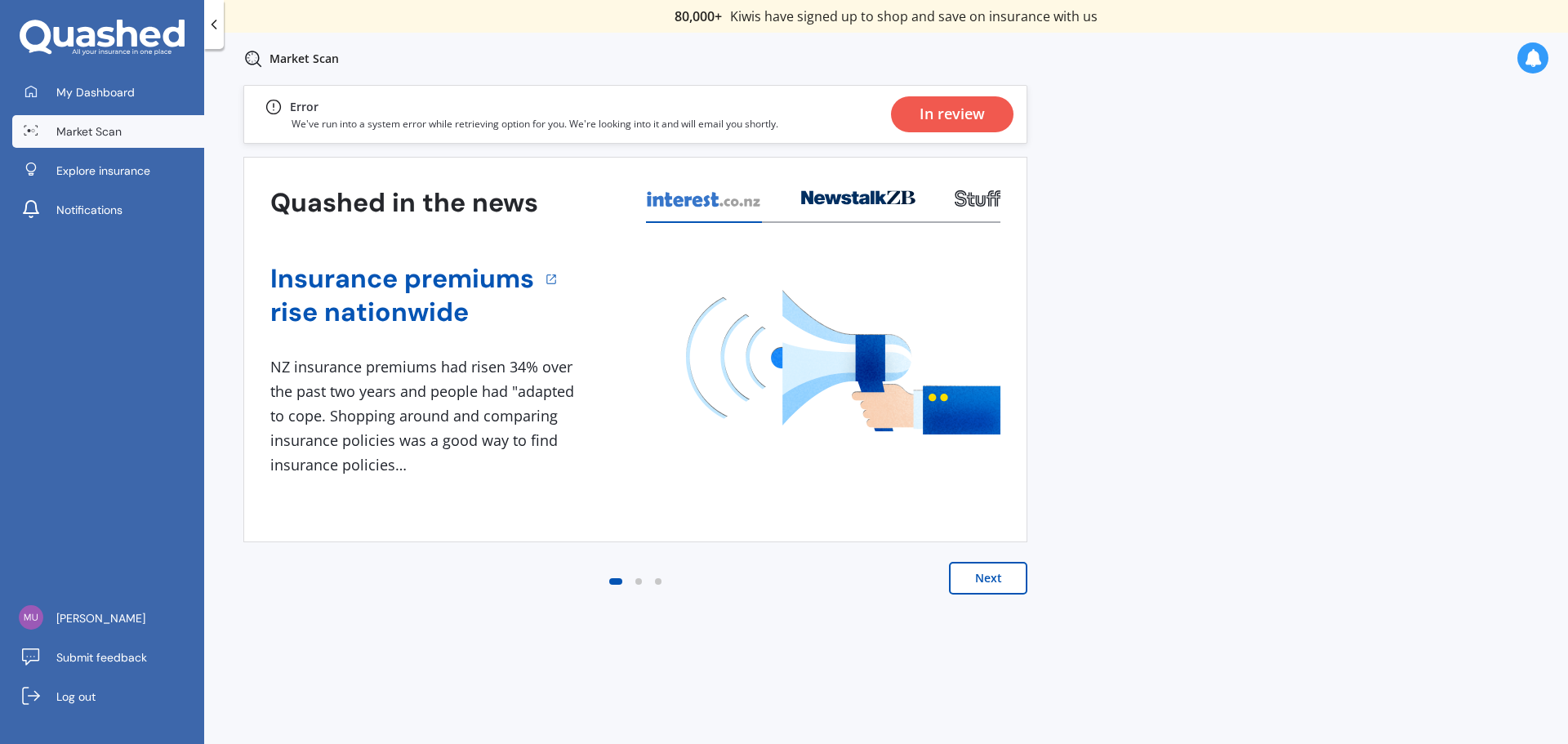
click at [940, 112] on div "In review" at bounding box center [953, 114] width 66 height 36
click at [988, 582] on button "Next" at bounding box center [988, 578] width 79 height 33
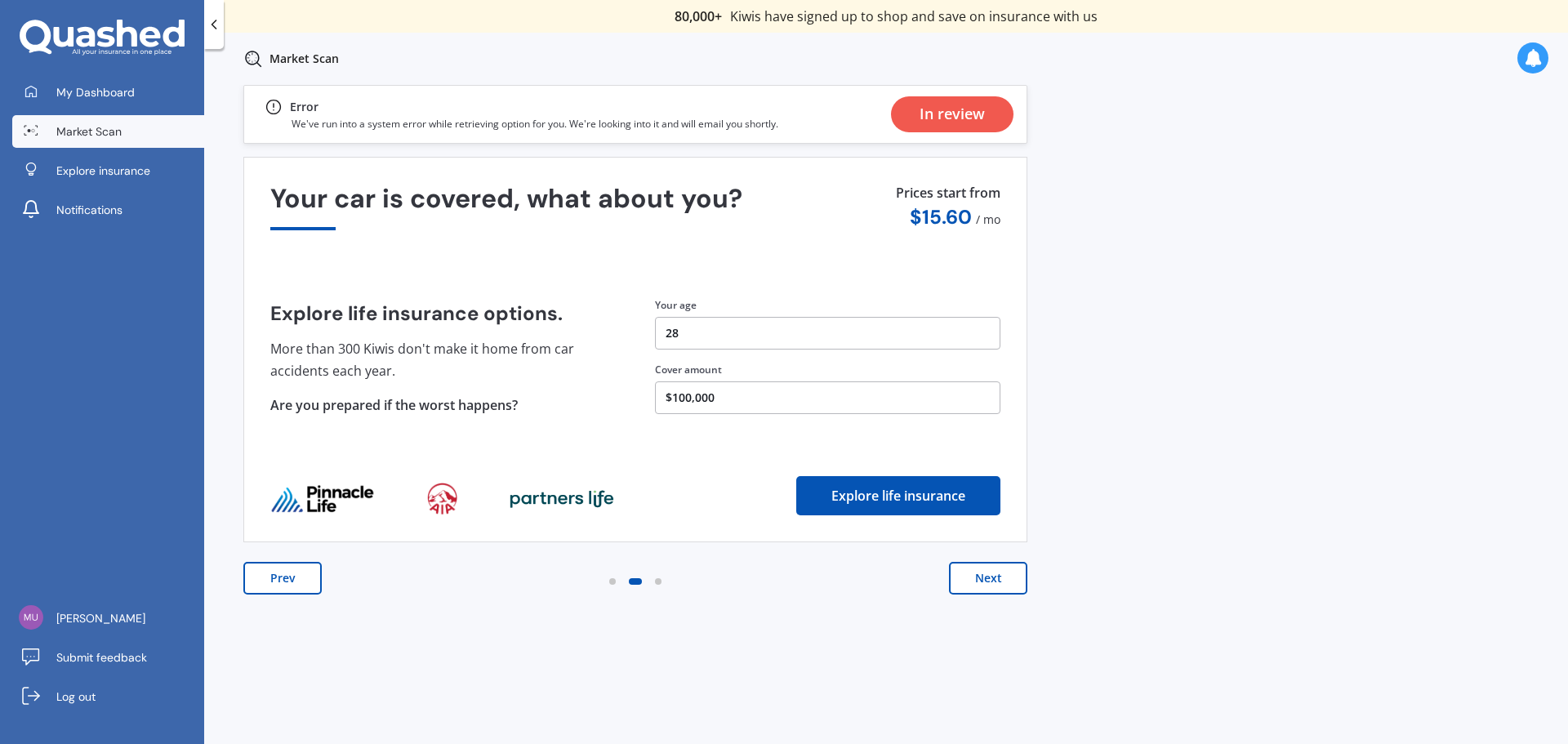
click at [82, 120] on link "Market Scan" at bounding box center [108, 131] width 192 height 33
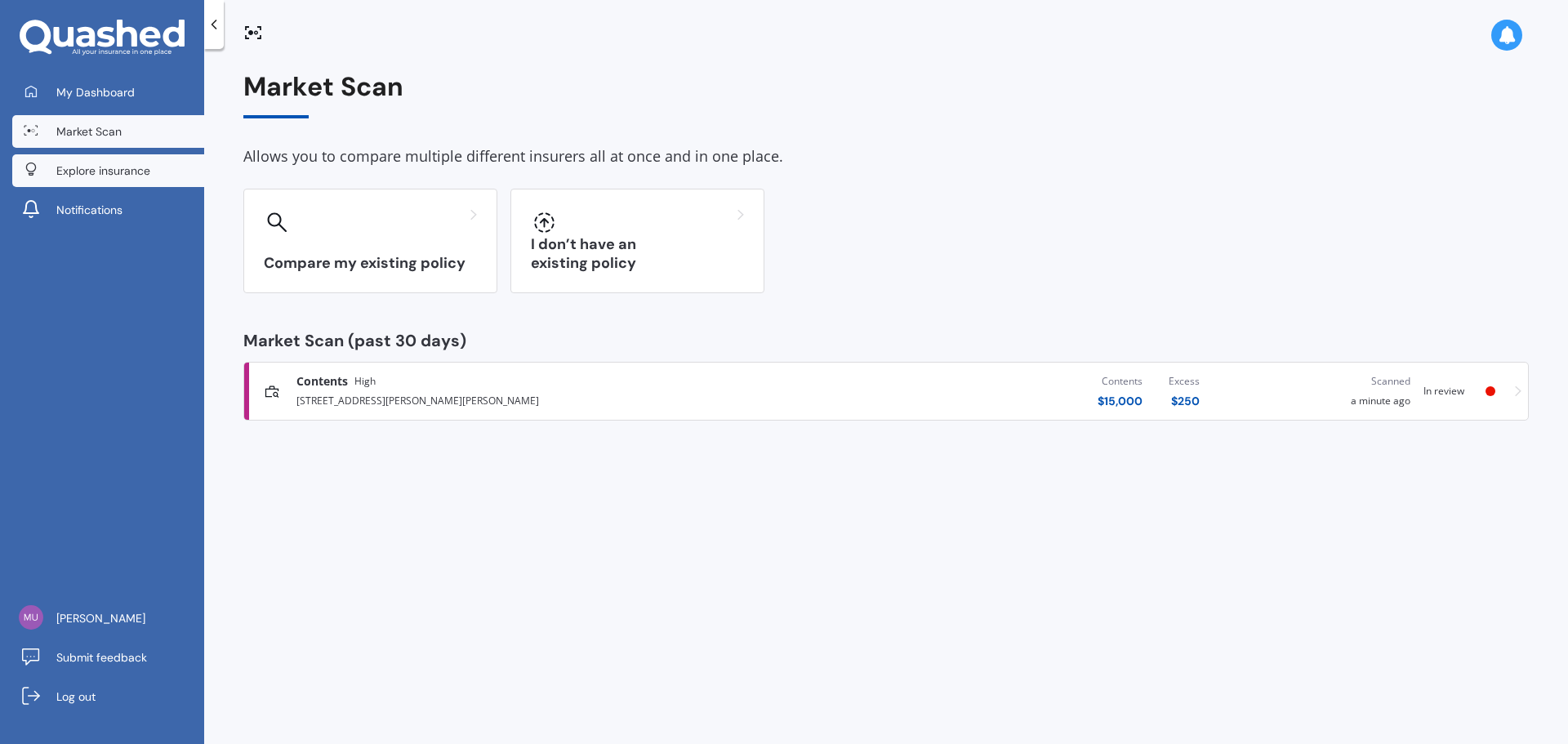
click at [128, 186] on link "Explore insurance" at bounding box center [108, 170] width 192 height 33
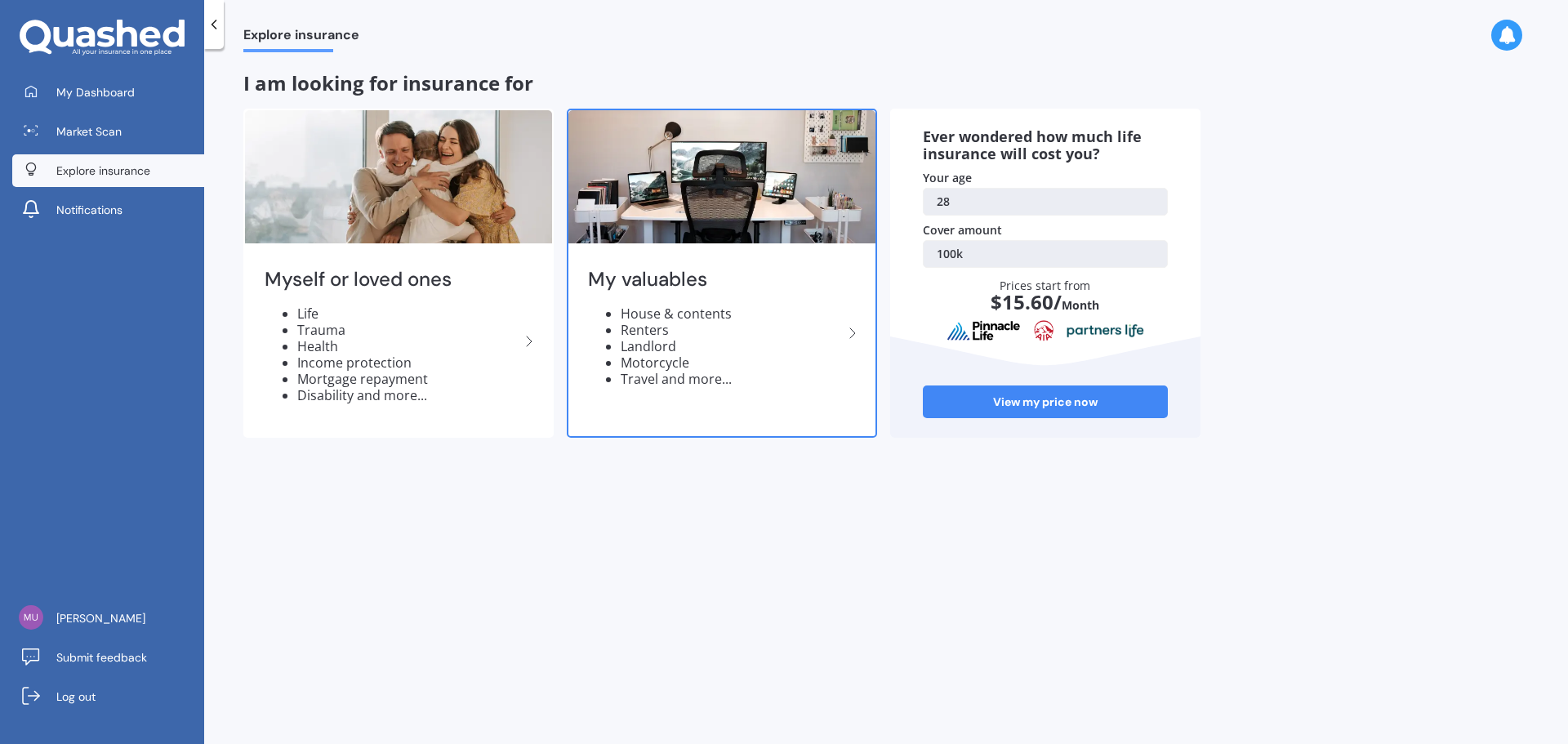
click at [675, 311] on li "House & contents" at bounding box center [731, 313] width 222 height 16
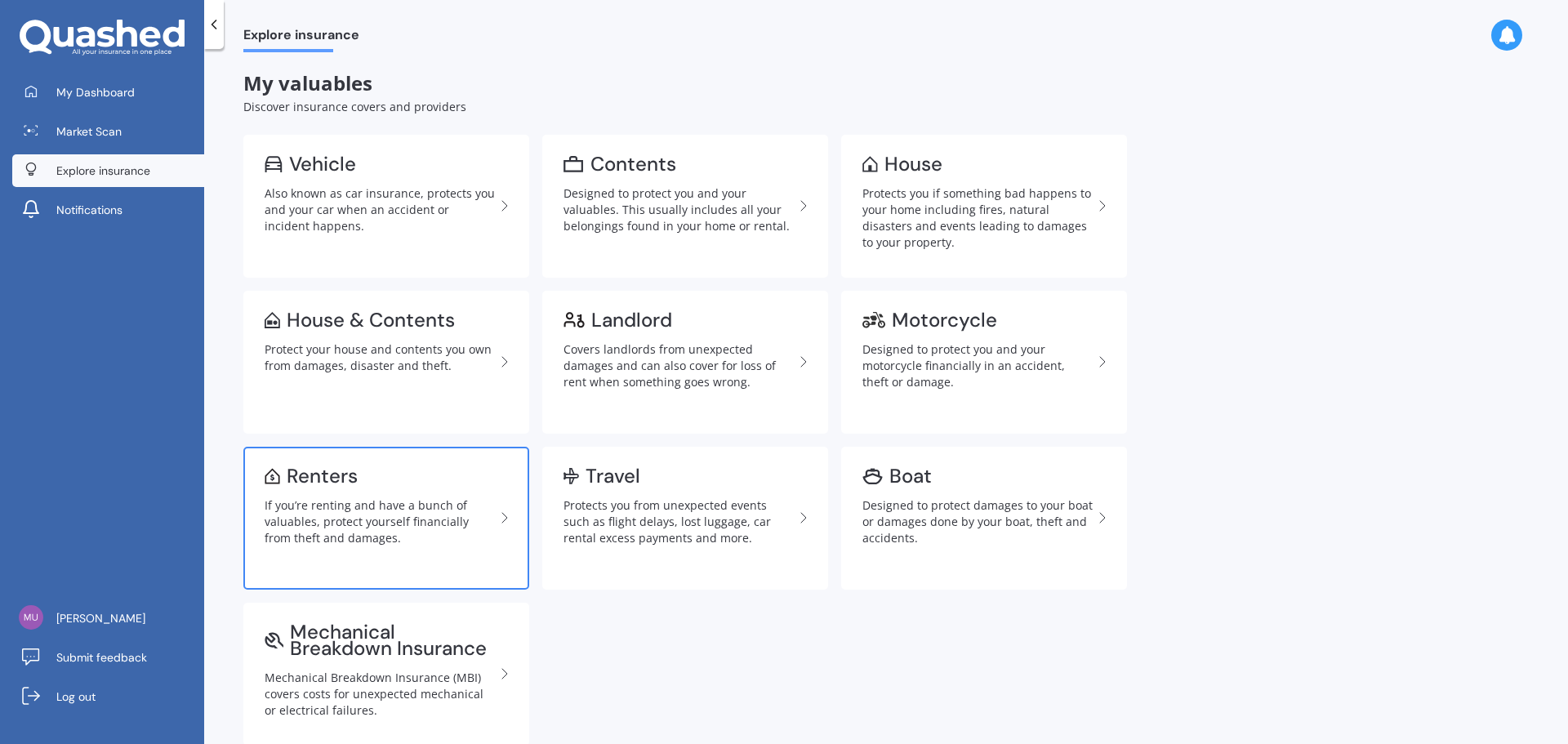
click at [348, 517] on div "If you’re renting and have a bunch of valuables, protect yourself financially f…" at bounding box center [380, 522] width 230 height 49
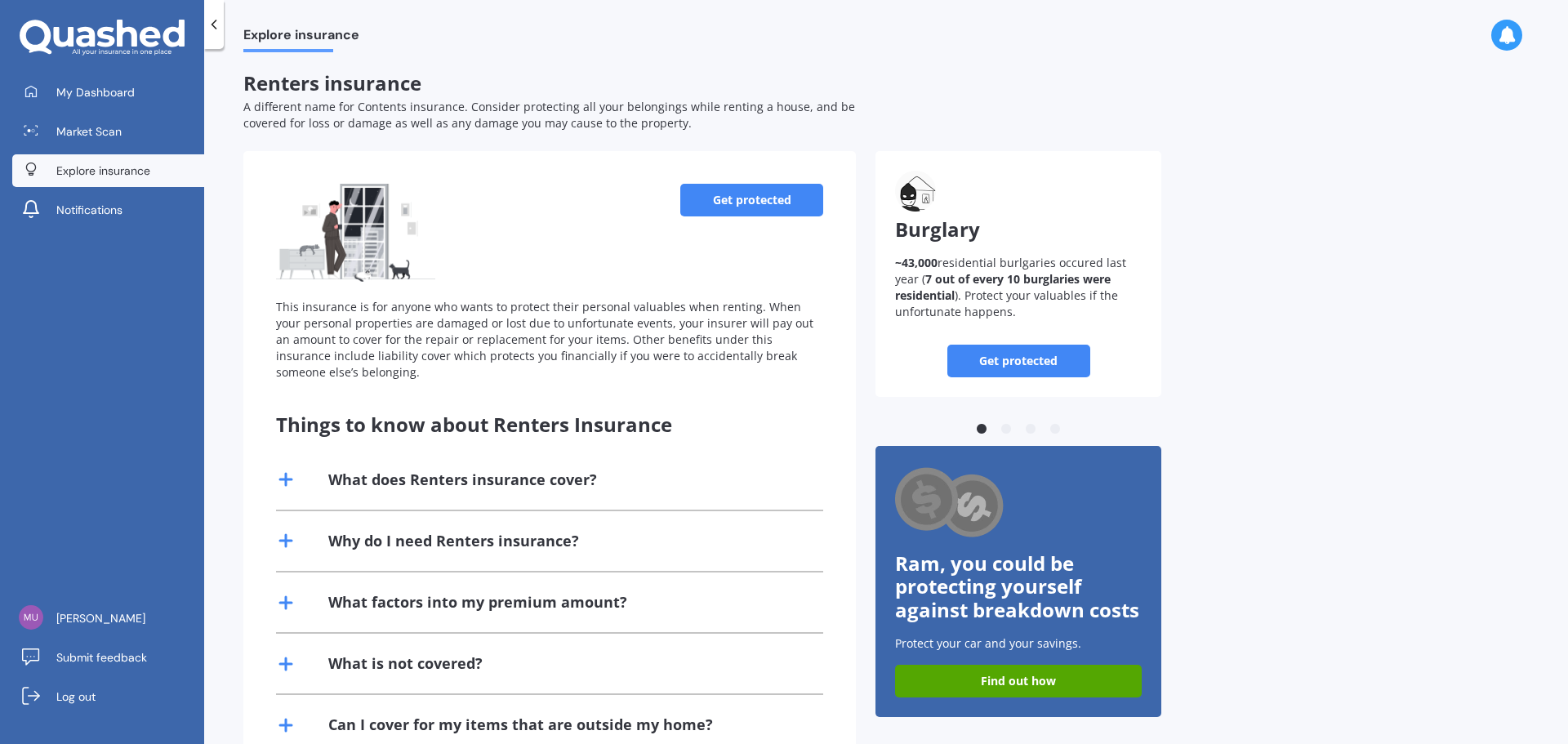
click at [736, 196] on link "Get protected" at bounding box center [751, 200] width 143 height 33
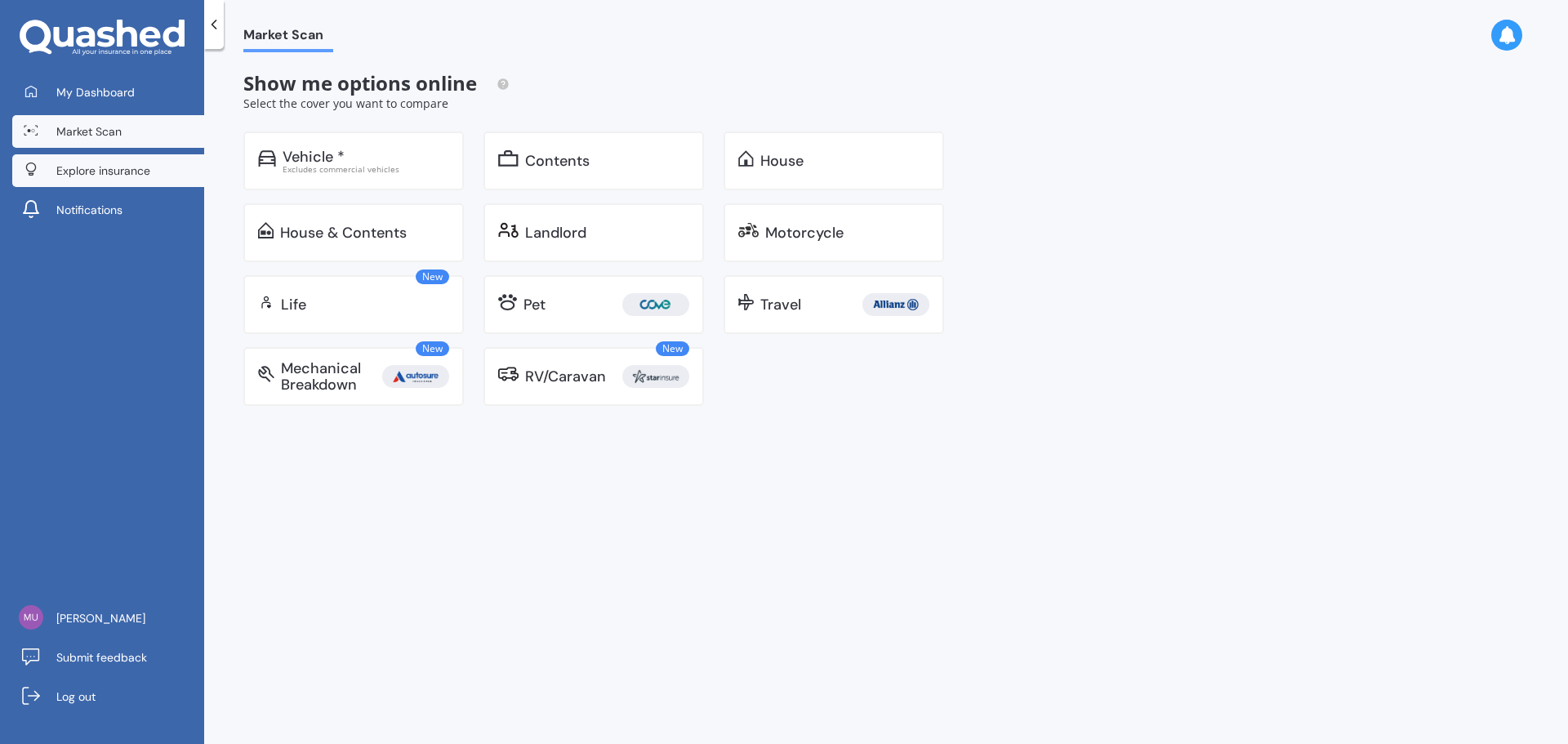
click at [74, 182] on link "Explore insurance" at bounding box center [108, 170] width 192 height 33
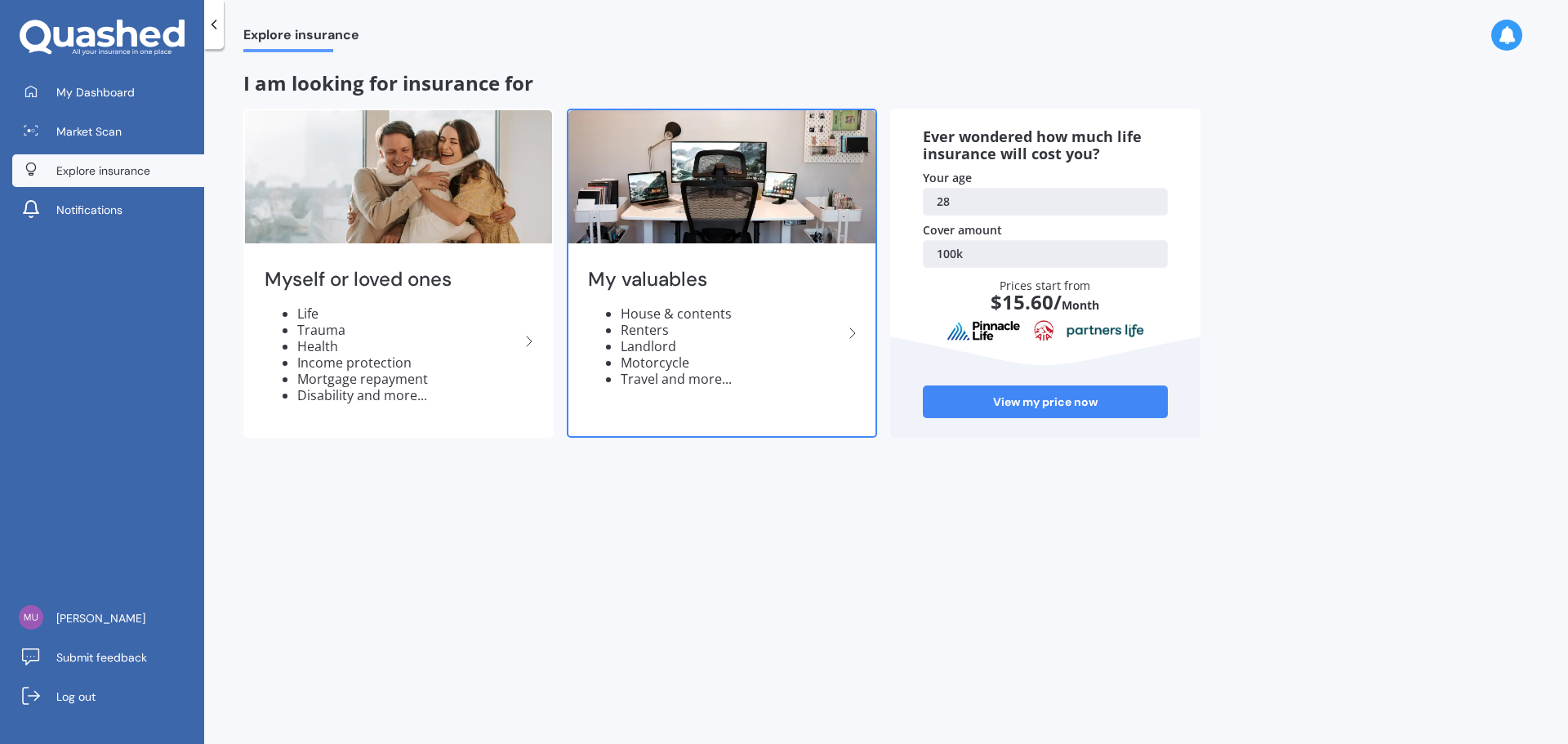
click at [712, 363] on li "Motorcycle" at bounding box center [731, 362] width 222 height 16
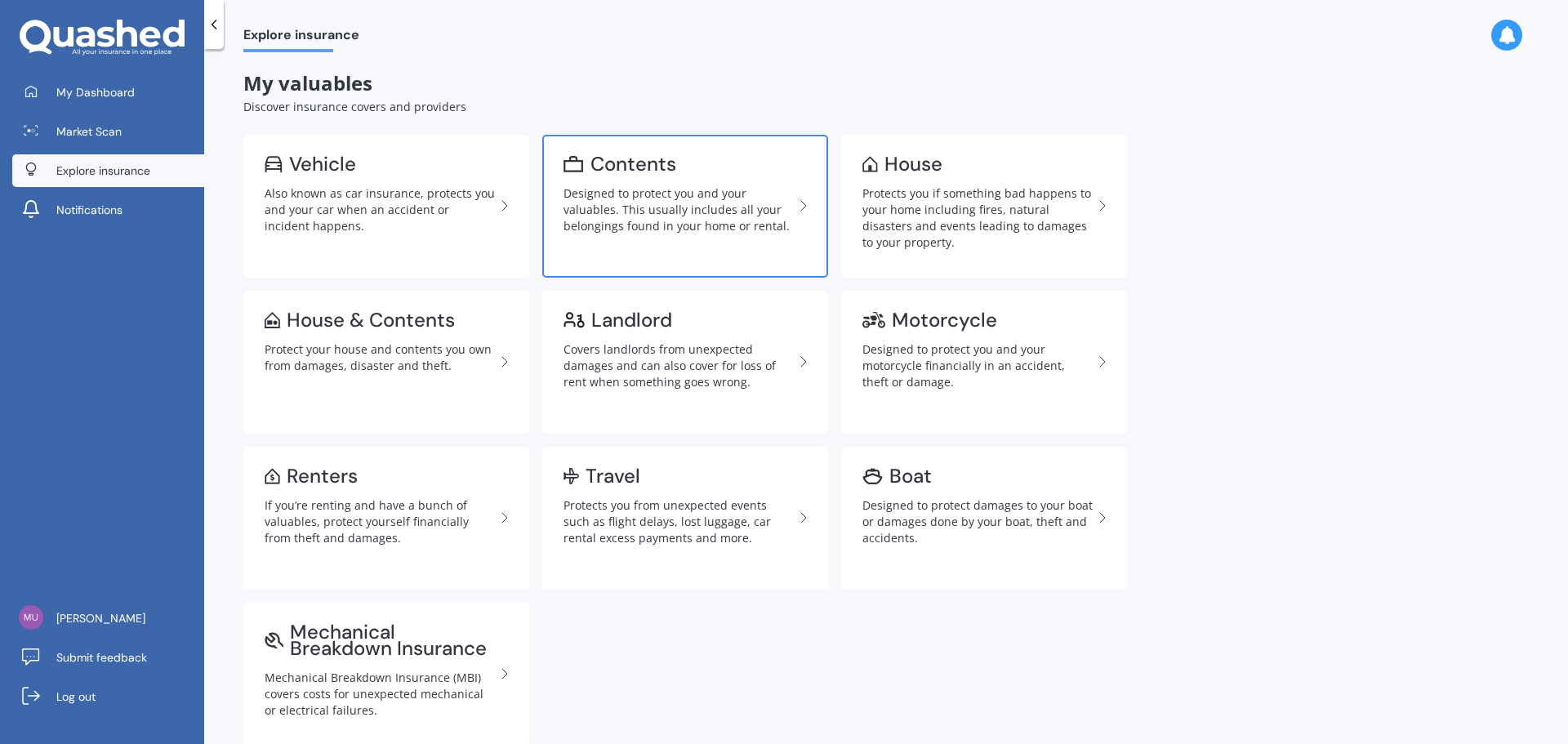
click at [700, 225] on div "Designed to protect you and your valuables. This usually includes all your belo…" at bounding box center [678, 209] width 230 height 49
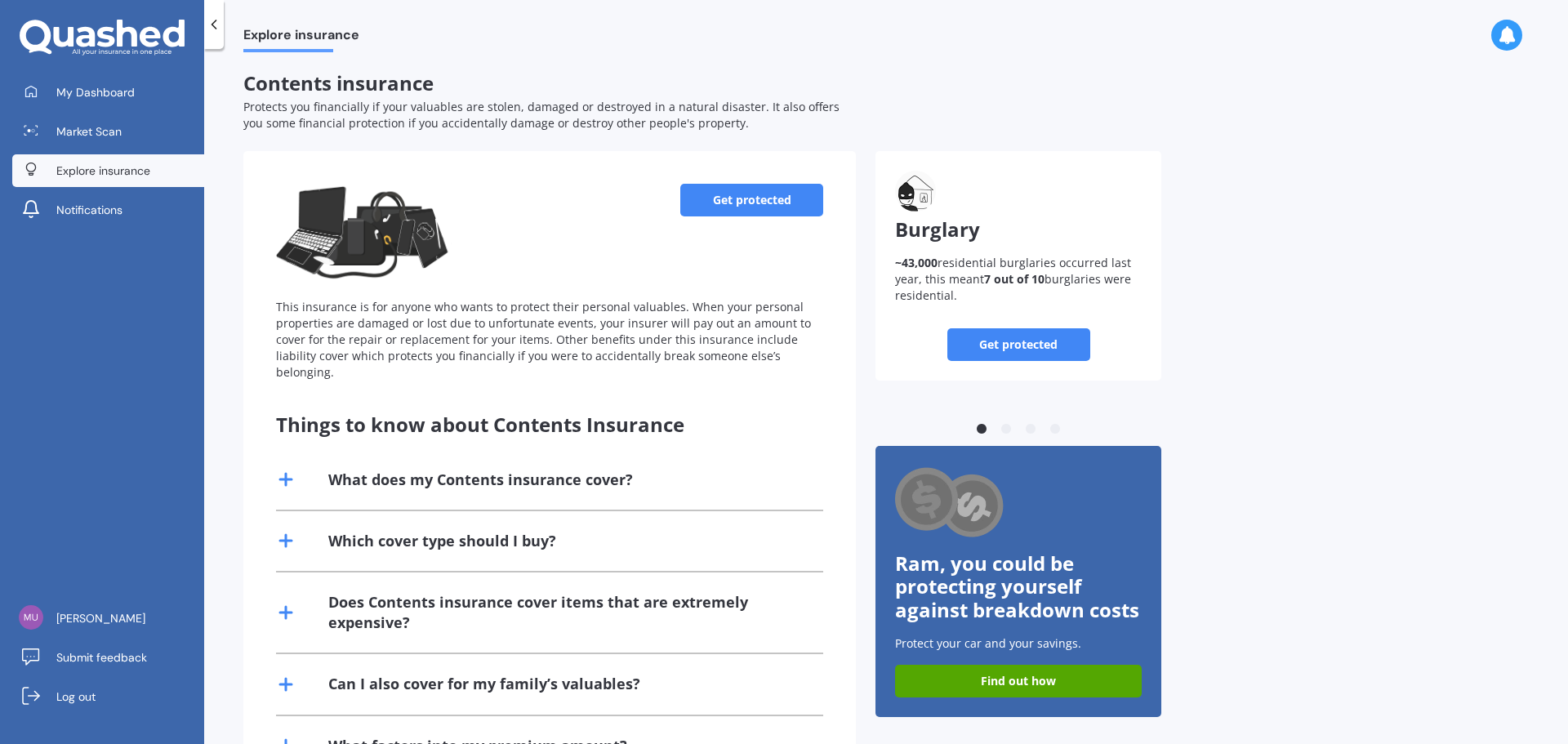
click at [728, 198] on link "Get protected" at bounding box center [751, 200] width 143 height 33
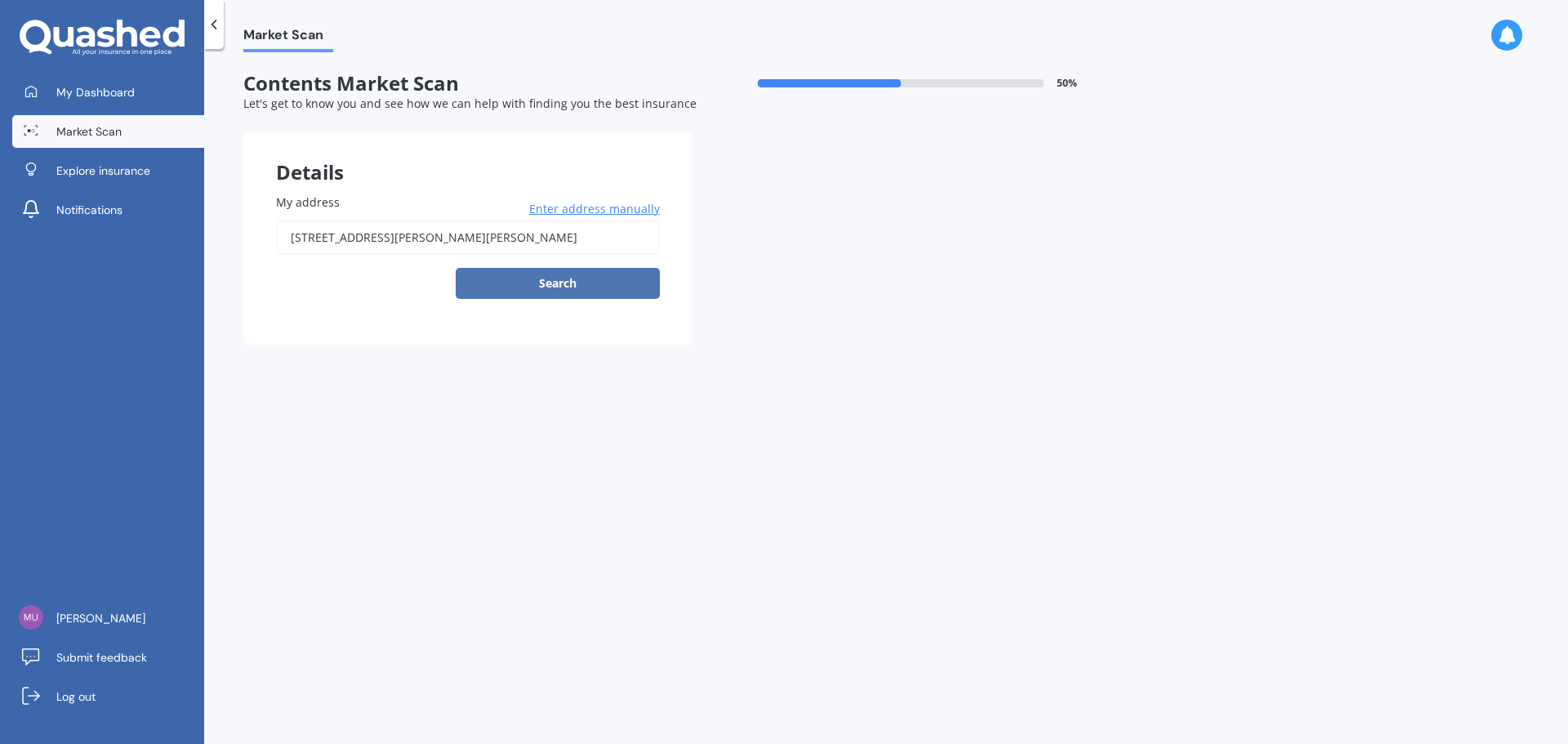
click at [591, 289] on button "Search" at bounding box center [558, 284] width 204 height 31
type input "[STREET_ADDRESS][PERSON_NAME][PERSON_NAME]"
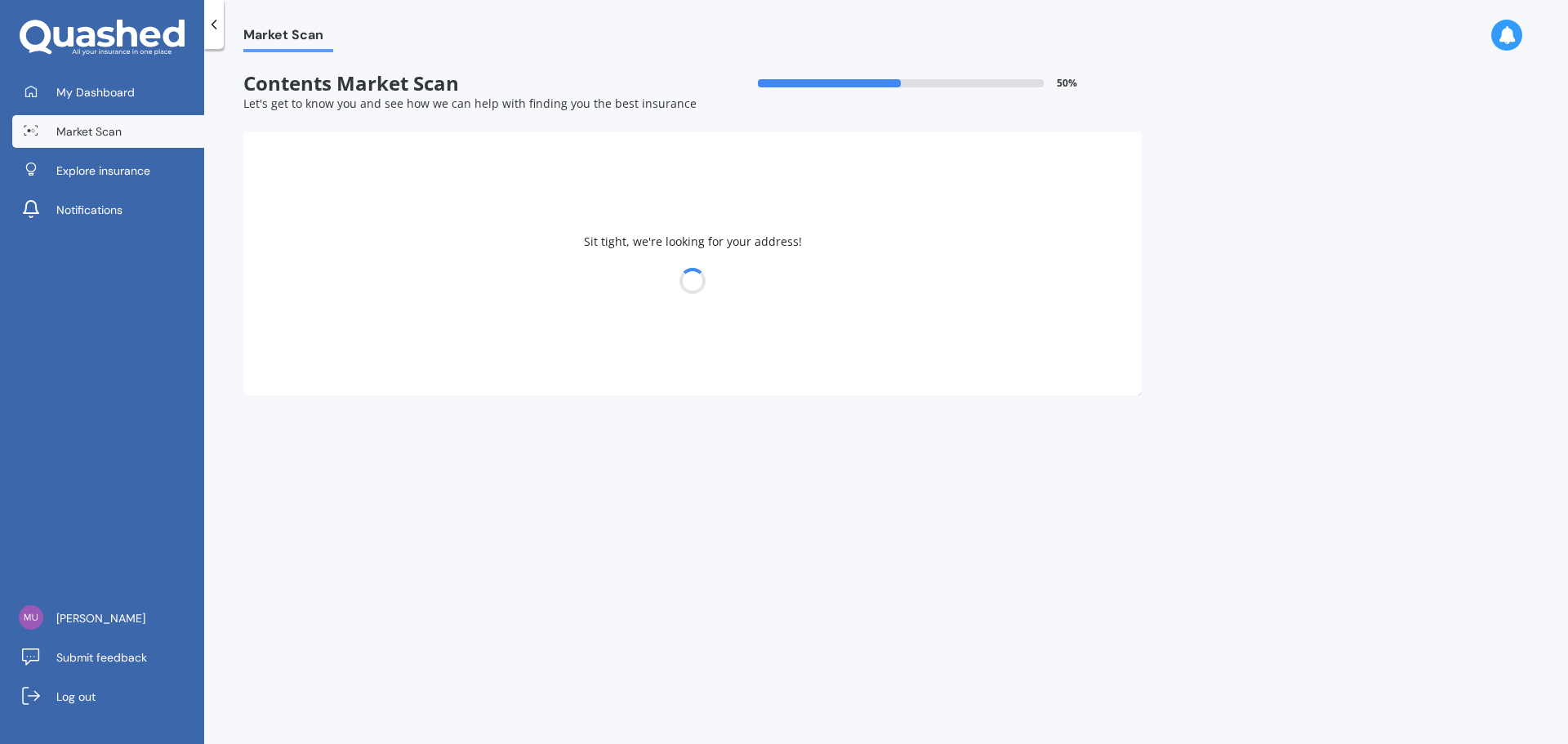
select select "21"
select select "06"
select select "1997"
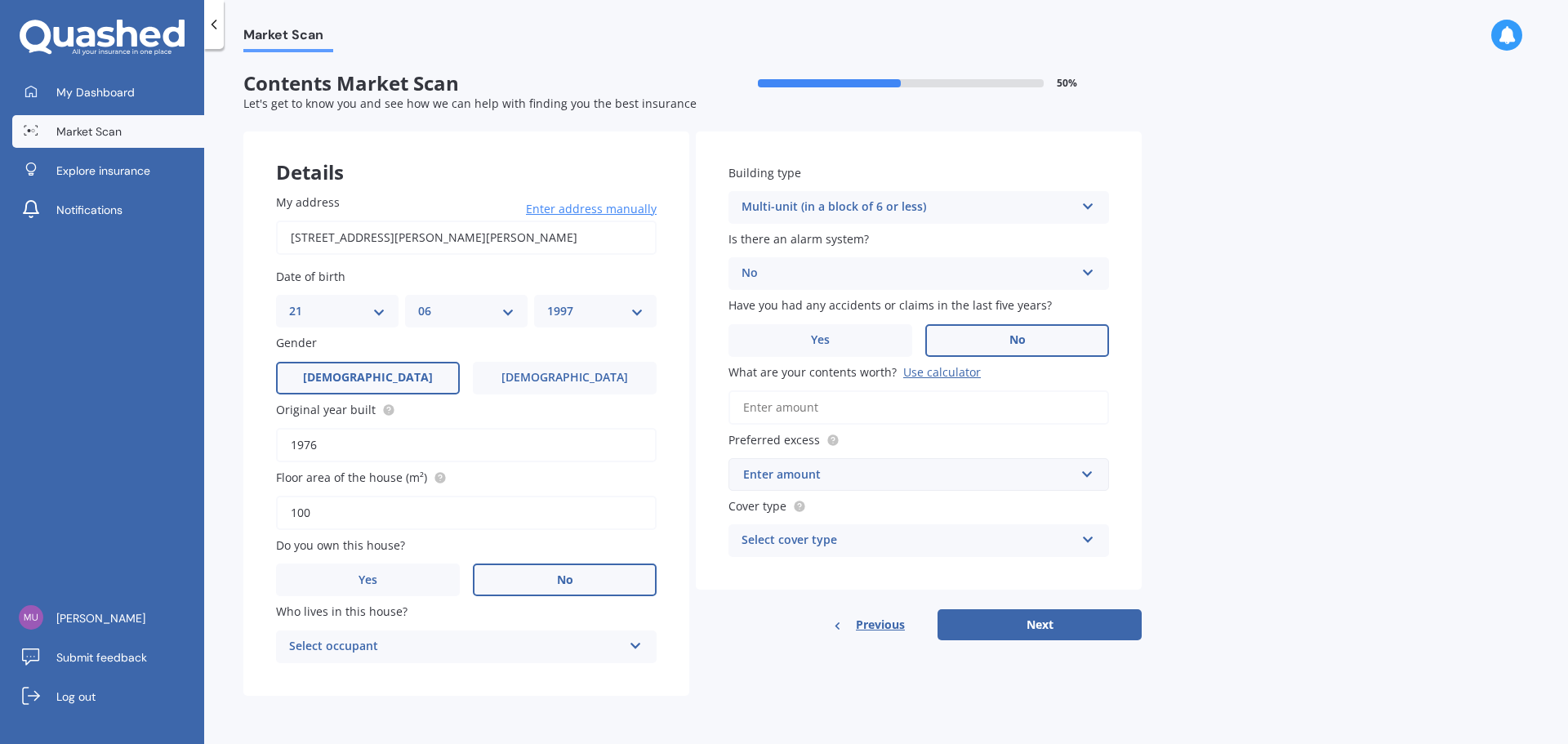
click at [546, 637] on div "Select occupant" at bounding box center [455, 646] width 333 height 20
click at [530, 642] on div "Tenant" at bounding box center [455, 646] width 333 height 20
click at [595, 642] on div "Select occupant" at bounding box center [459, 646] width 325 height 18
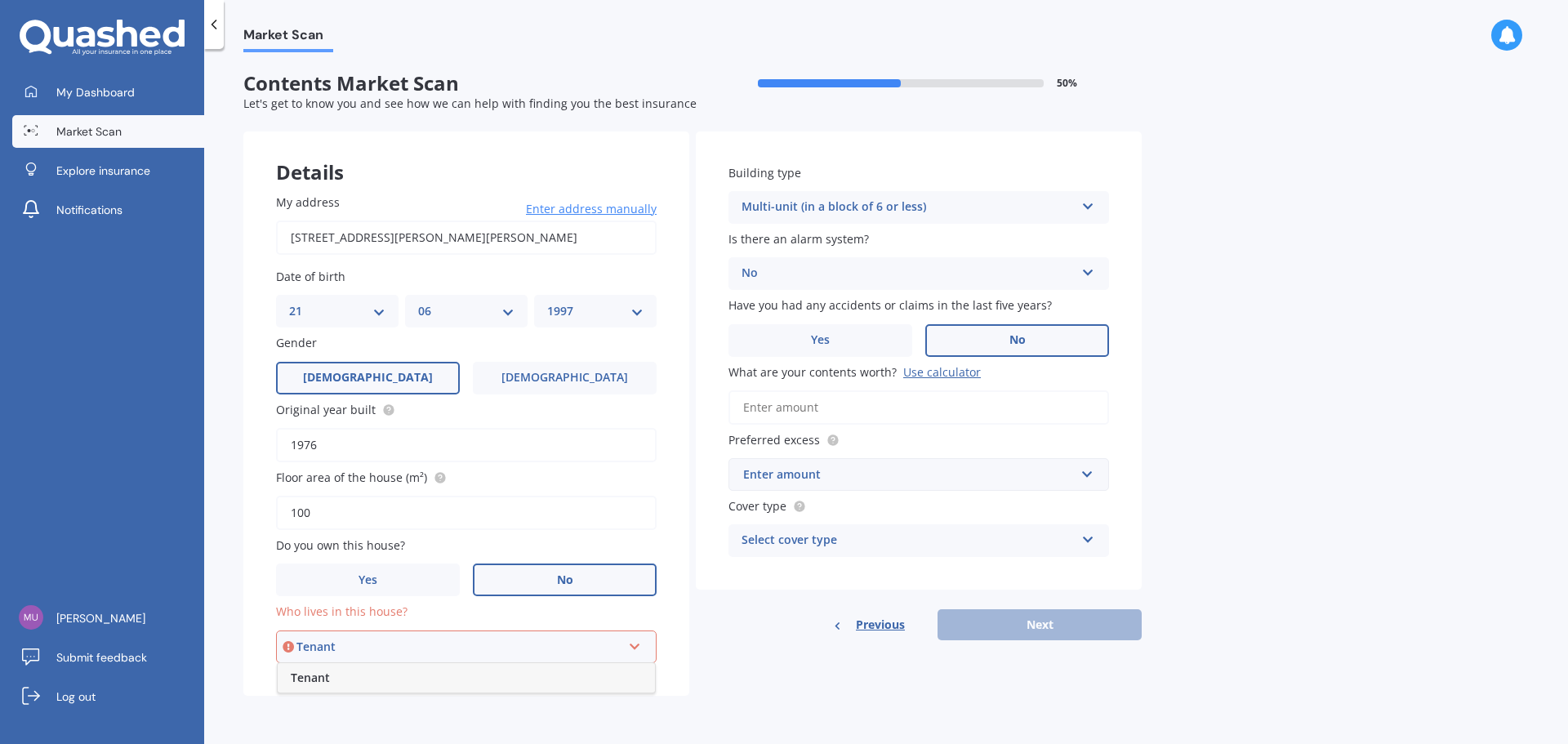
click at [496, 674] on div "Tenant" at bounding box center [466, 677] width 377 height 29
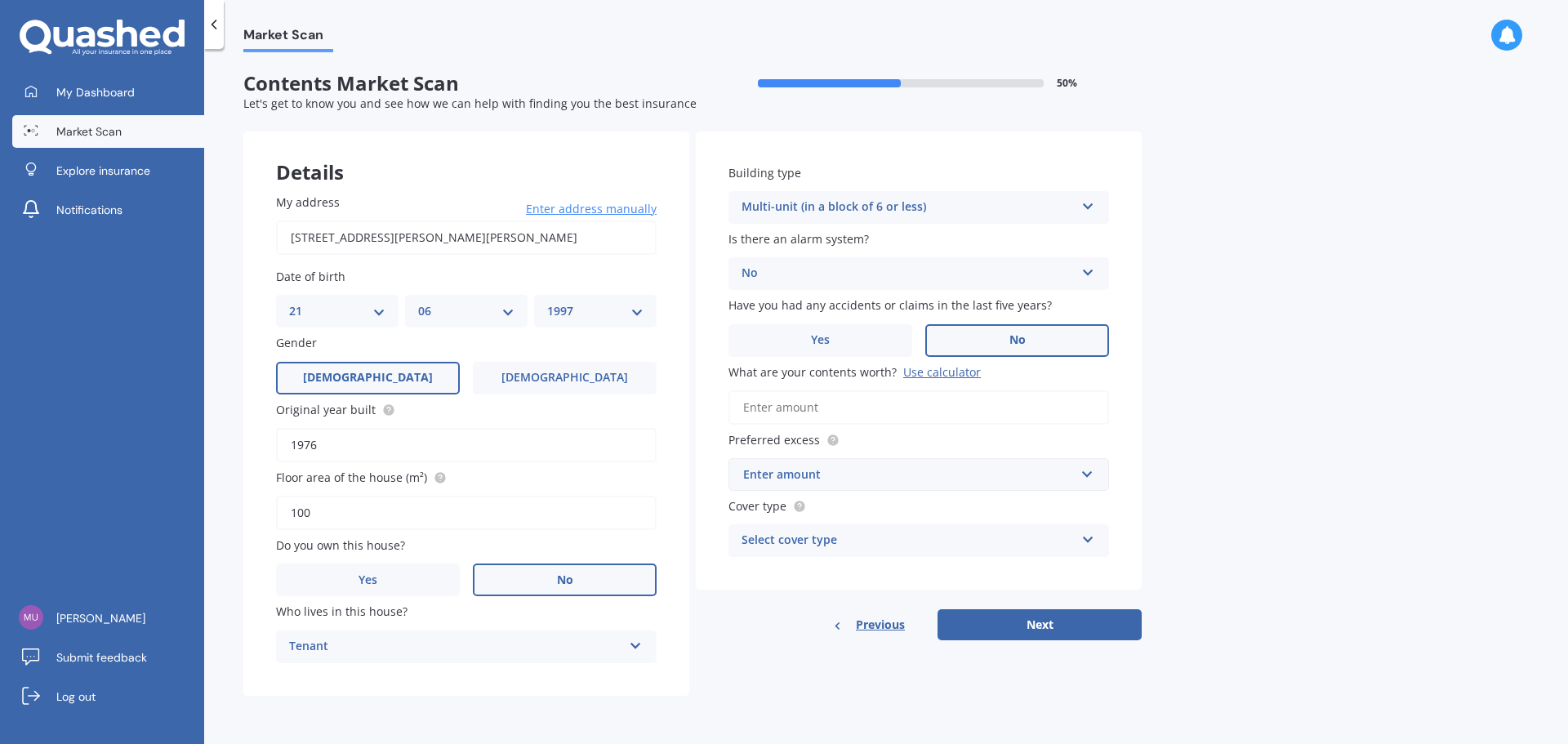
click at [892, 520] on div "Cover type Select cover type High Limited" at bounding box center [919, 527] width 381 height 60
click at [877, 546] on div "Select cover type" at bounding box center [908, 541] width 333 height 20
click at [814, 571] on div "High" at bounding box center [919, 573] width 379 height 29
click at [837, 483] on div "Enter amount" at bounding box center [909, 474] width 331 height 18
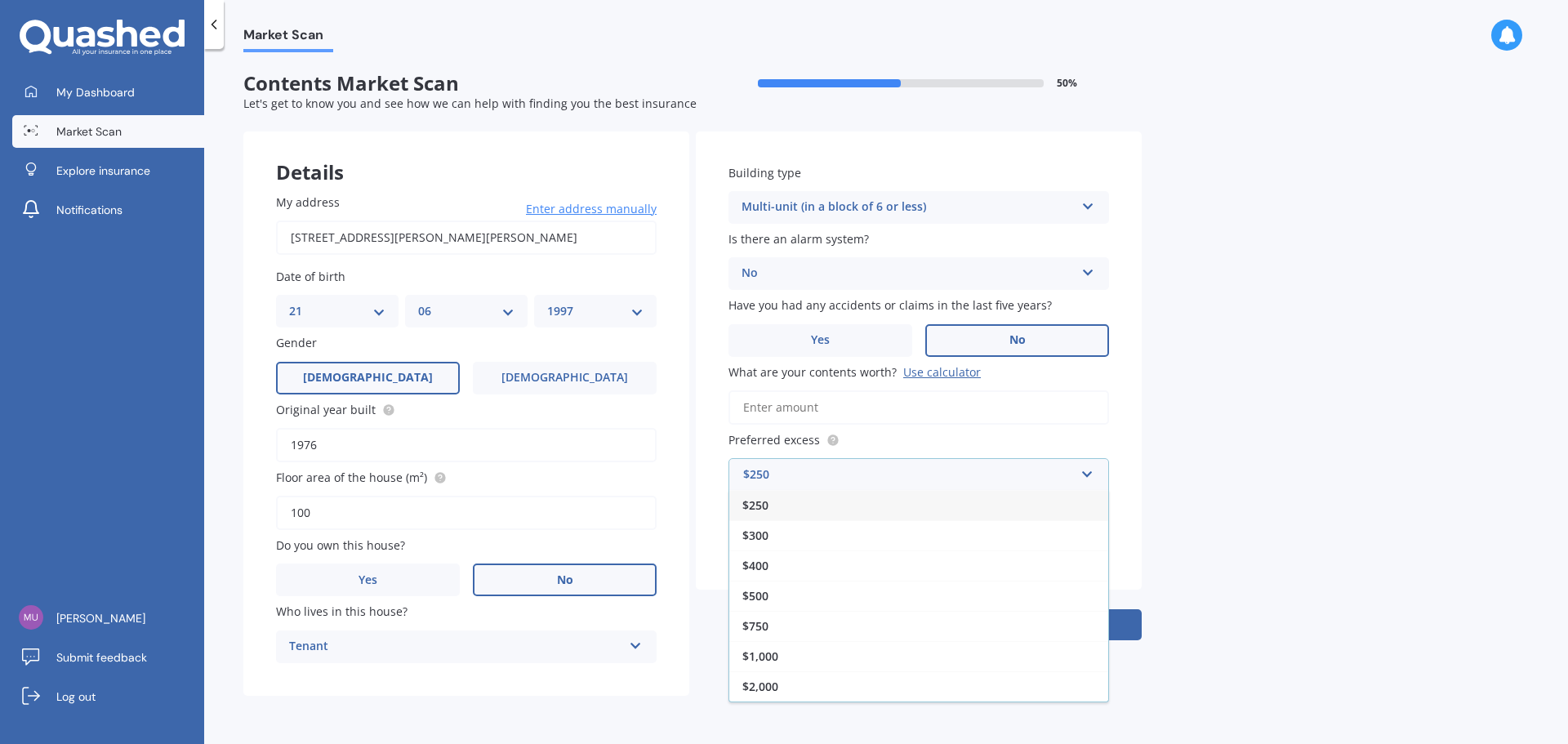
click at [1388, 432] on div "Market Scan Contents Market Scan 50 % Let's get to know you and see how we can …" at bounding box center [886, 399] width 1364 height 695
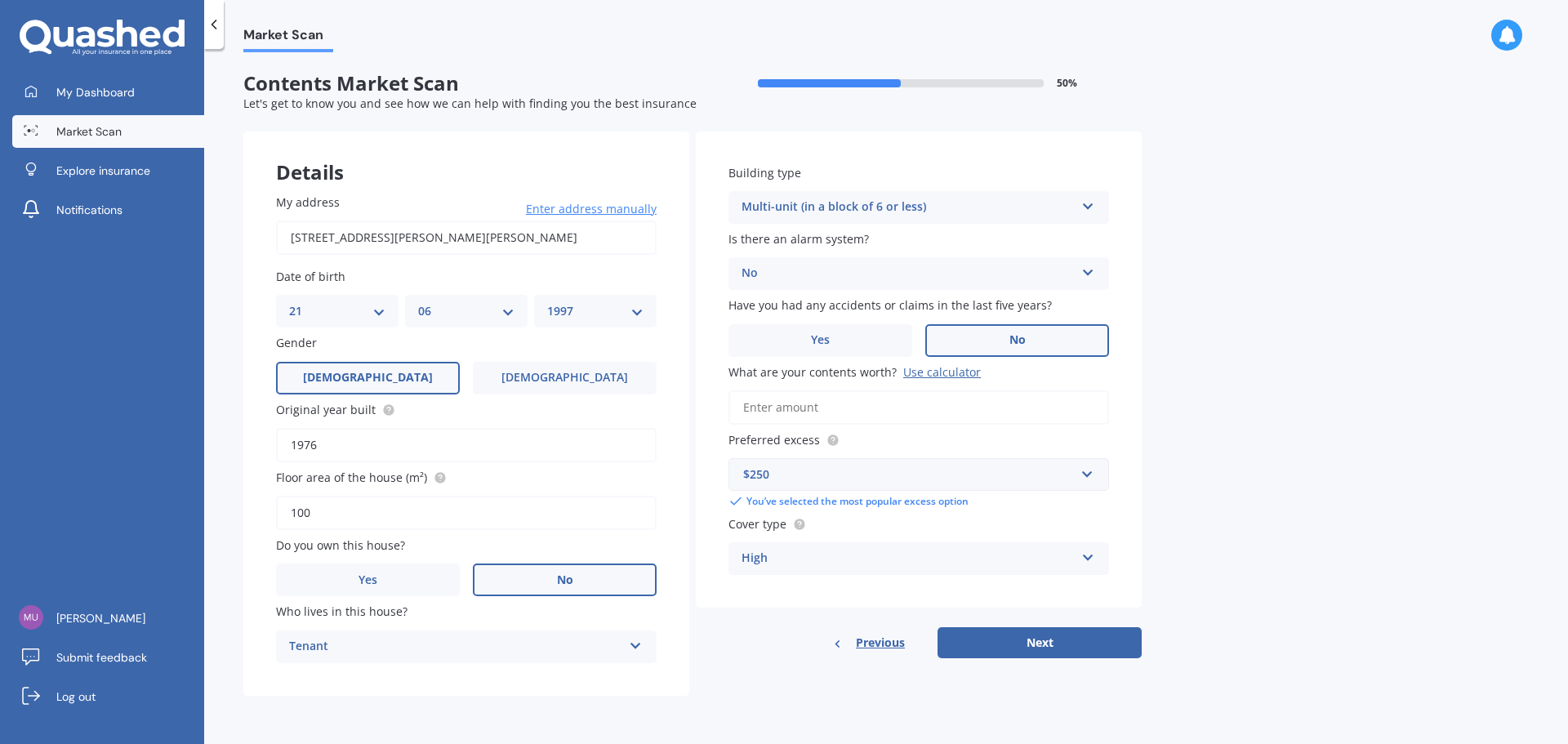
click at [87, 124] on span "Market Scan" at bounding box center [89, 131] width 66 height 16
